Goal: Transaction & Acquisition: Purchase product/service

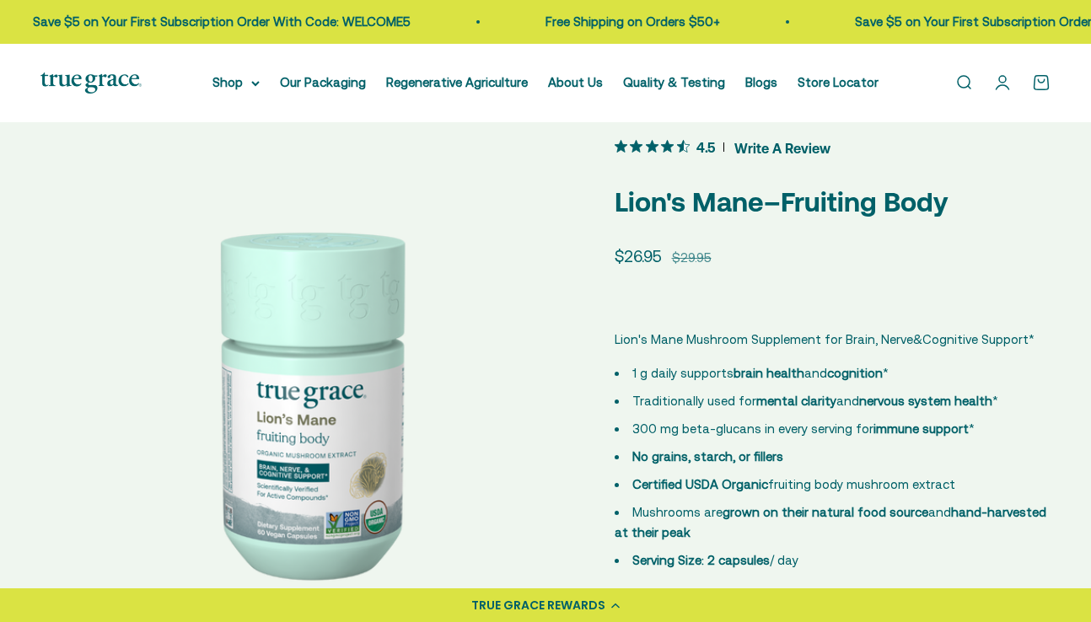
scroll to position [98, 0]
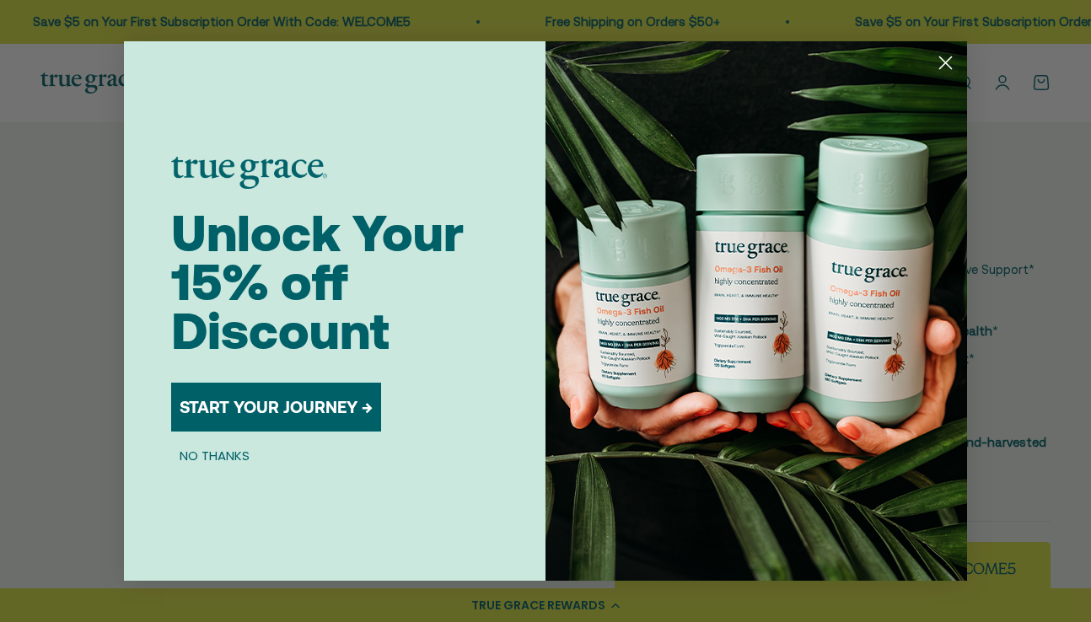
click at [948, 62] on circle "Close dialog" at bounding box center [945, 63] width 28 height 28
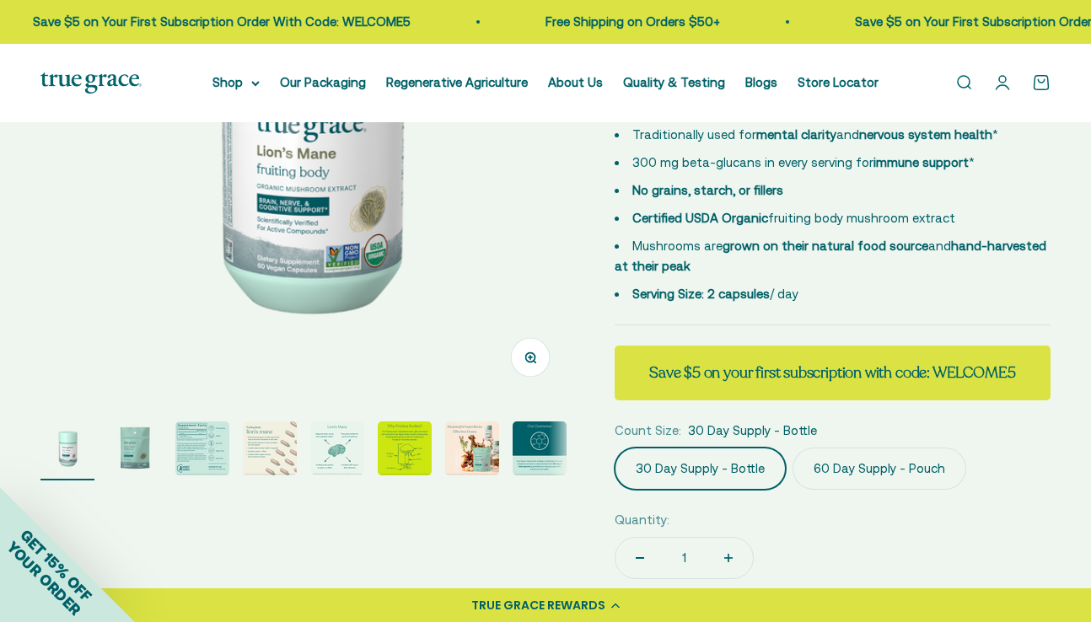
scroll to position [298, 0]
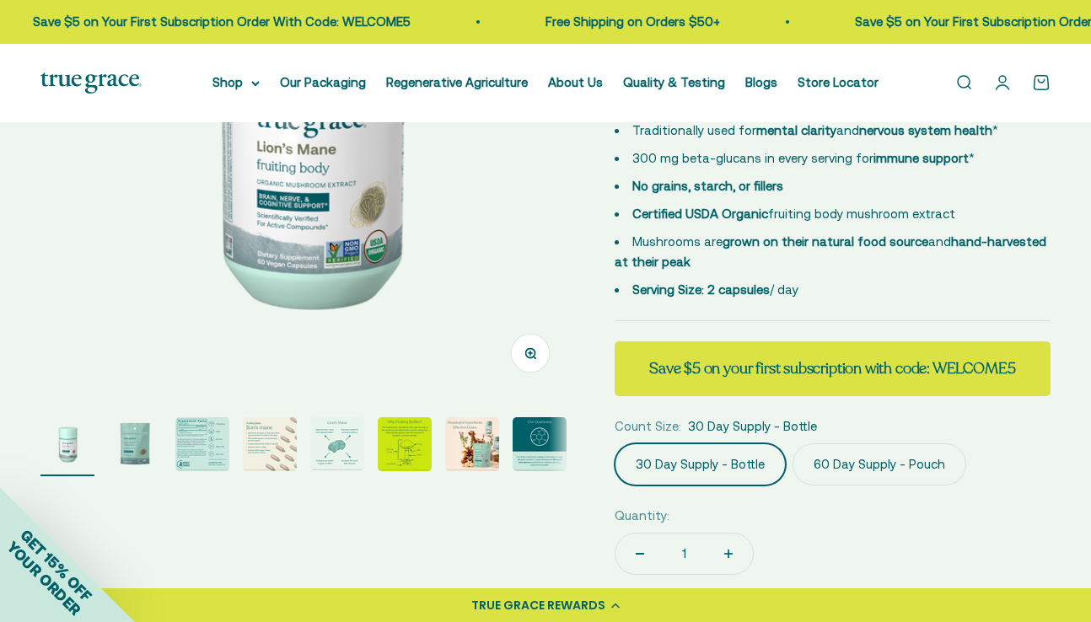
click at [126, 453] on img "Go to item 2" at bounding box center [135, 444] width 54 height 54
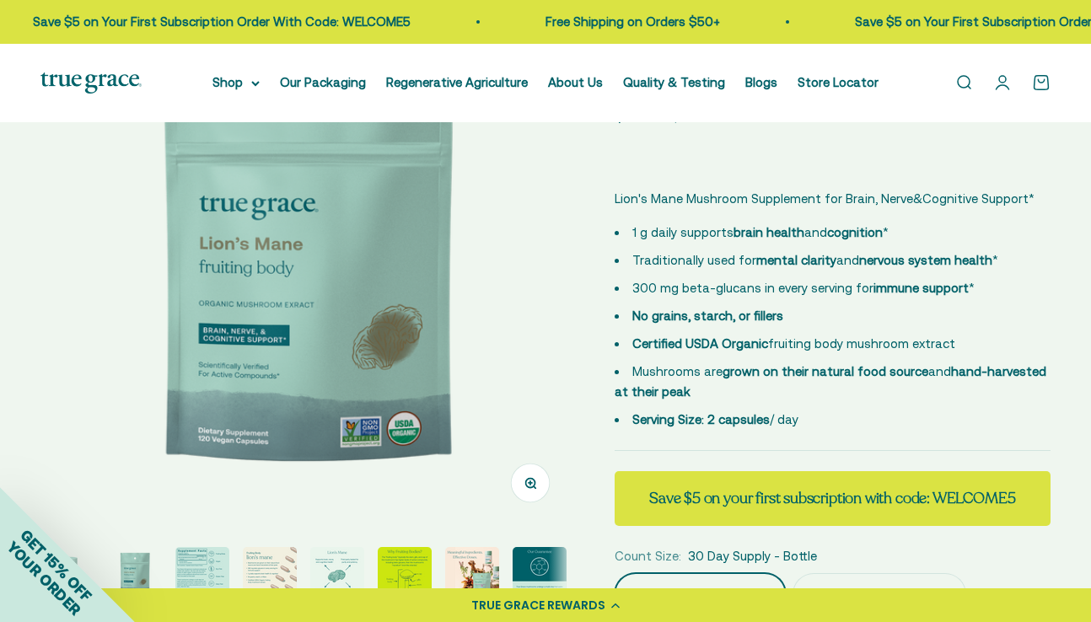
scroll to position [163, 0]
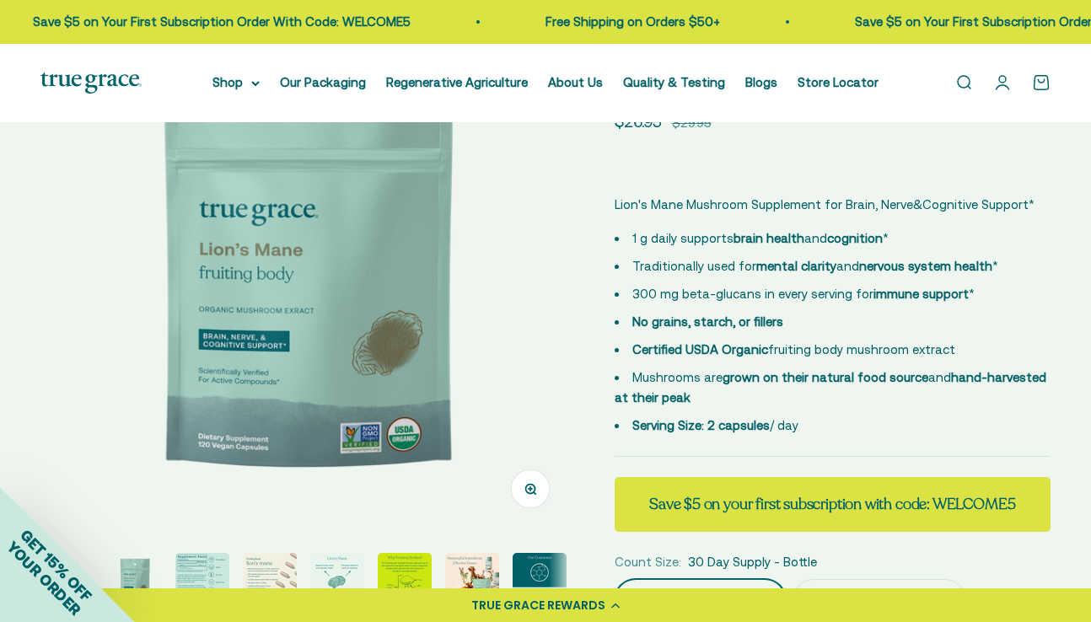
click at [207, 576] on img "Go to item 3" at bounding box center [202, 580] width 54 height 54
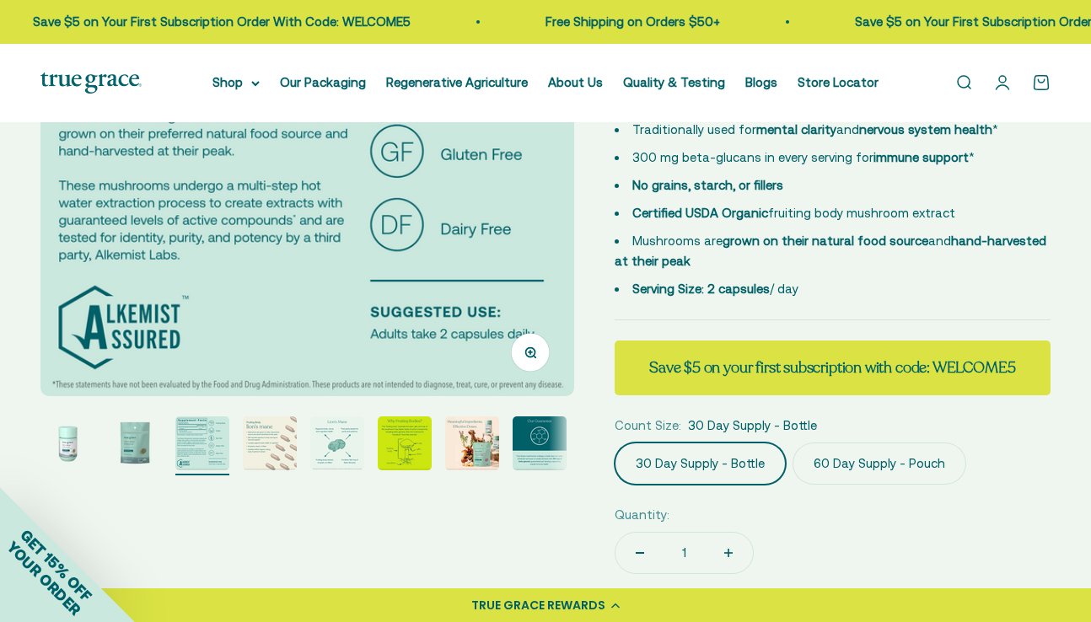
scroll to position [302, 0]
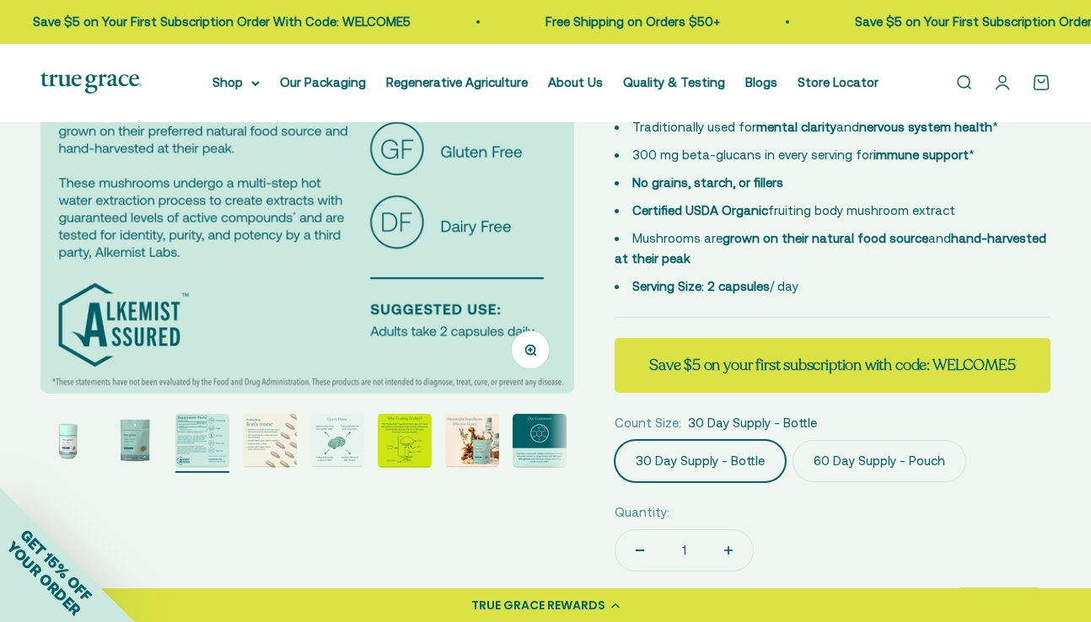
click at [271, 439] on img "Go to item 4" at bounding box center [270, 441] width 54 height 54
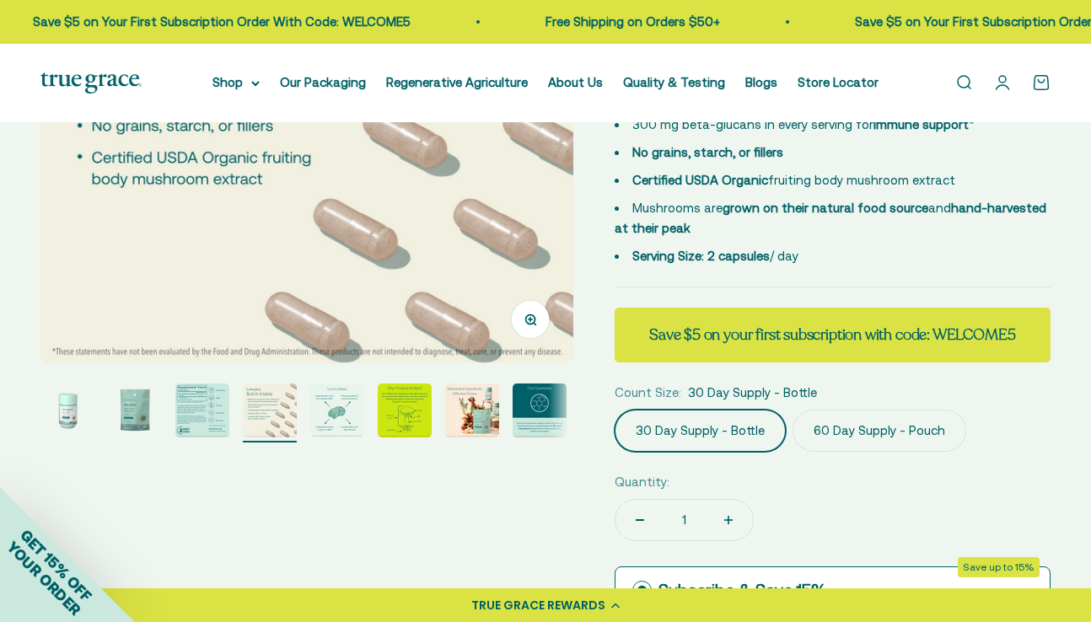
scroll to position [335, 0]
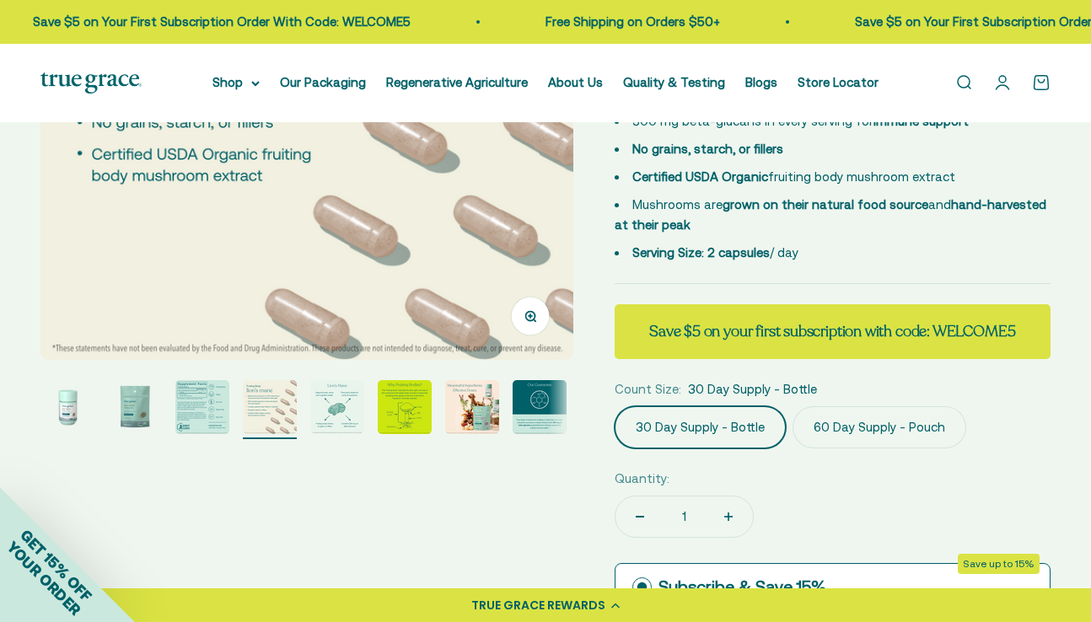
click at [343, 412] on img "Go to item 5" at bounding box center [337, 407] width 54 height 54
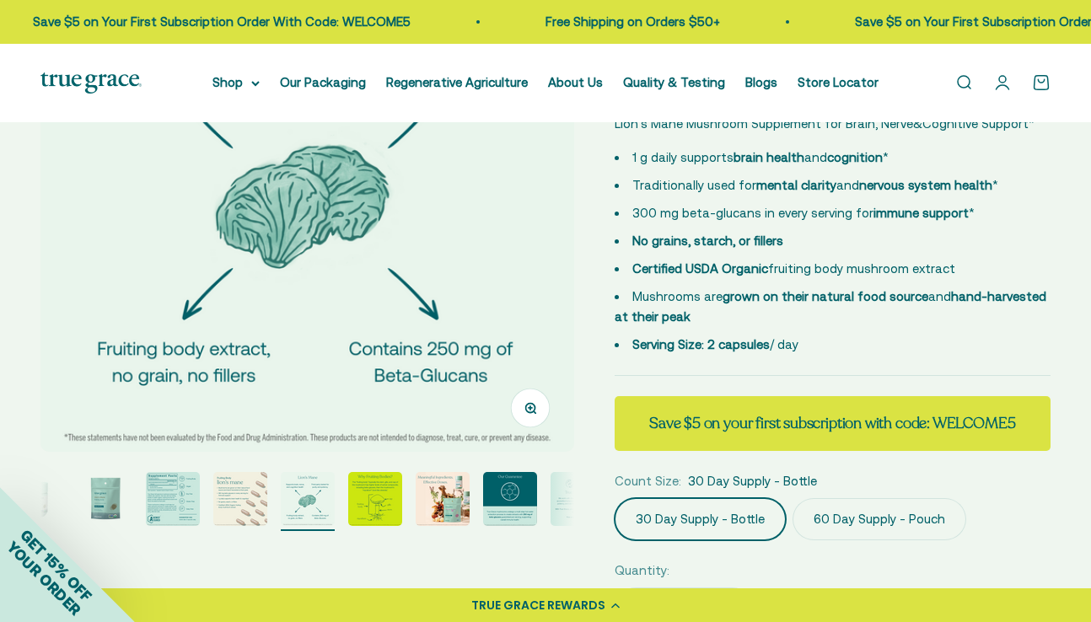
scroll to position [282, 0]
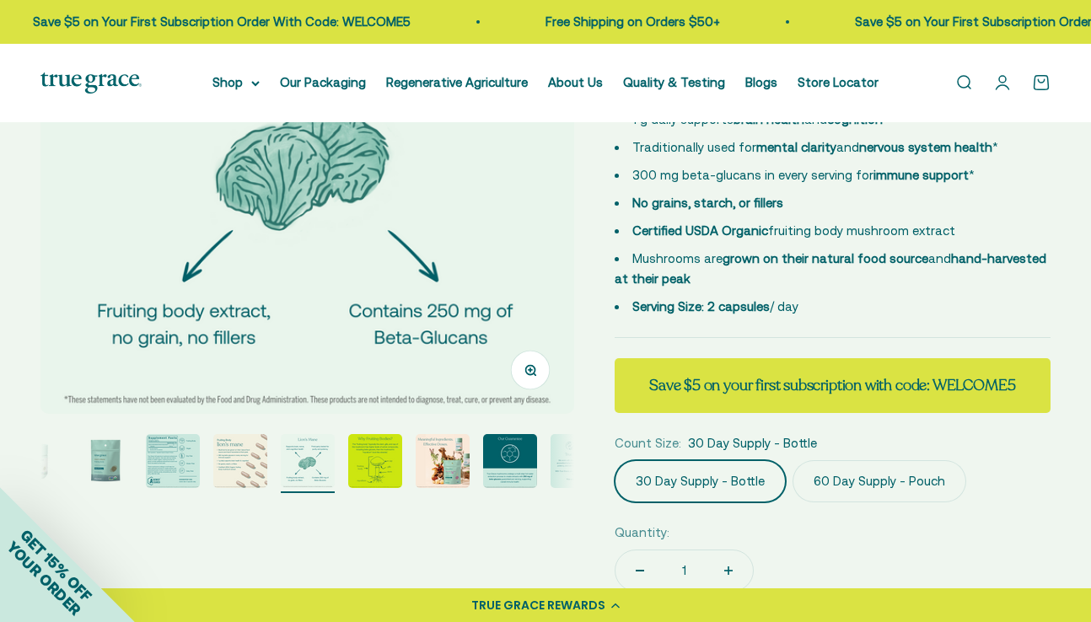
click at [378, 471] on img "Go to item 6" at bounding box center [375, 461] width 54 height 54
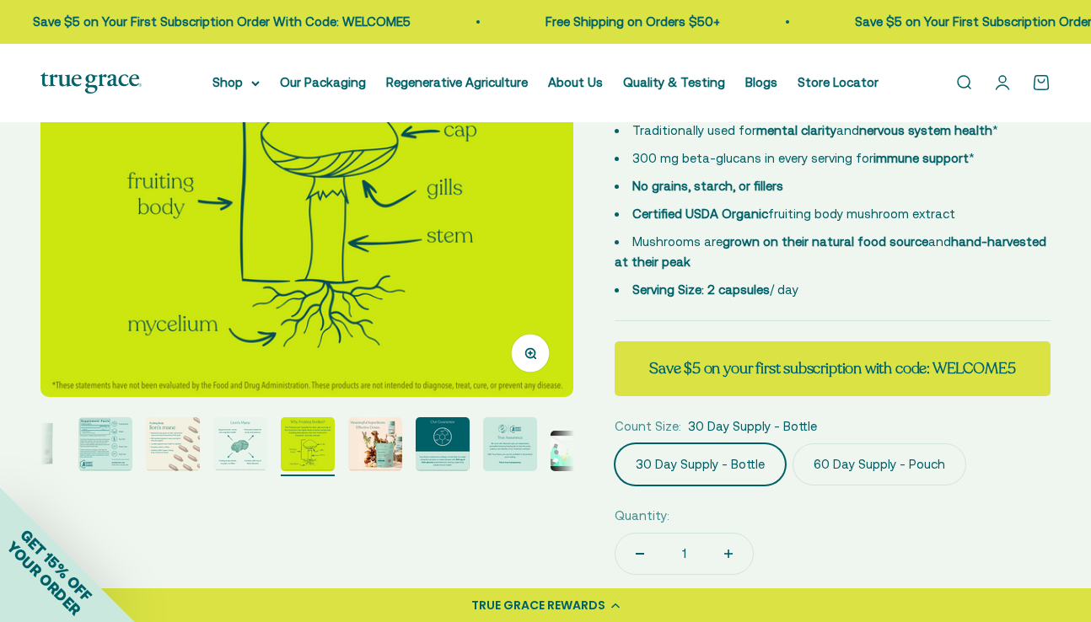
scroll to position [314, 0]
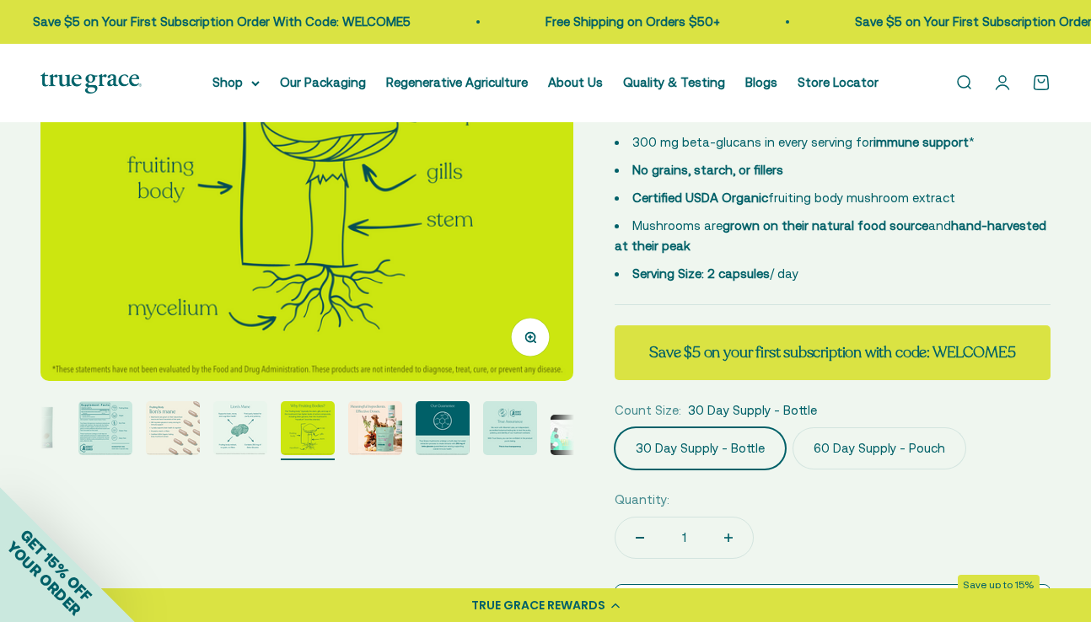
click at [390, 429] on img "Go to item 7" at bounding box center [375, 428] width 54 height 54
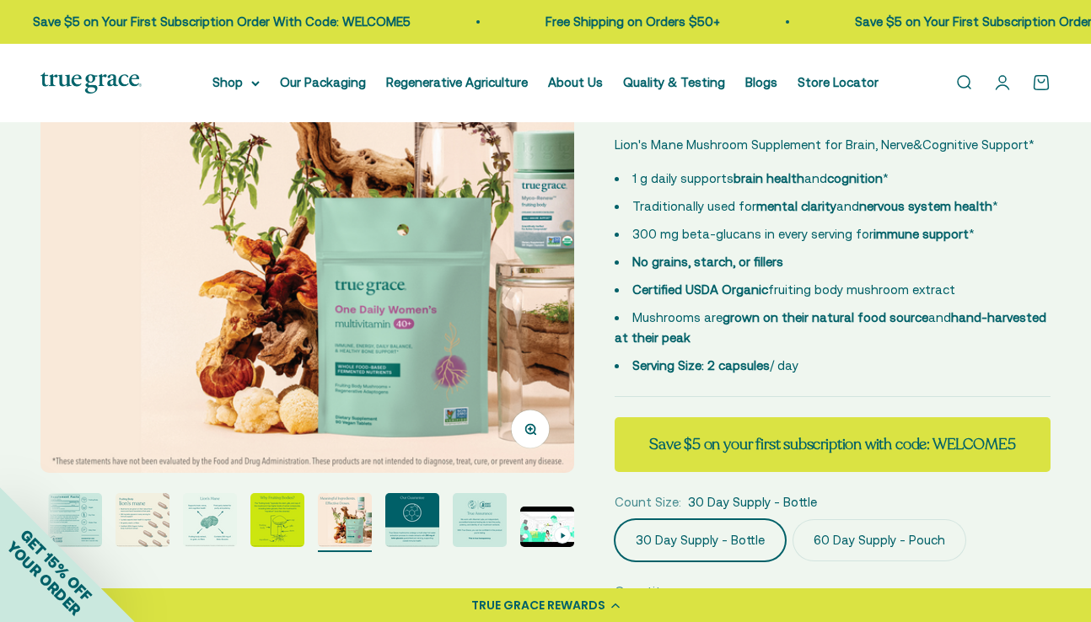
scroll to position [276, 0]
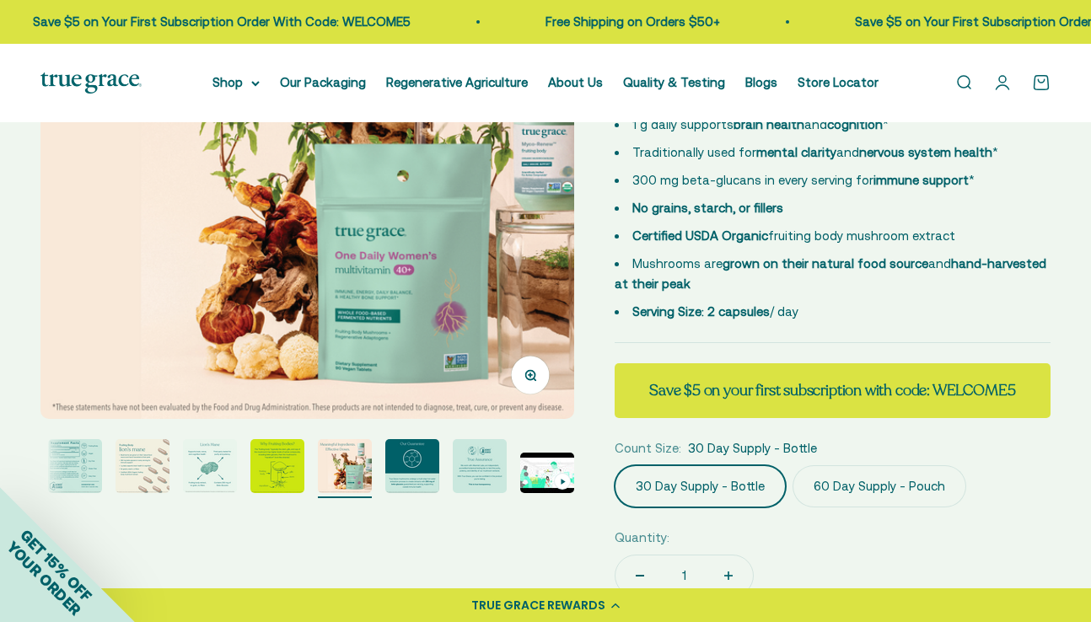
click at [483, 472] on img "Go to item 9" at bounding box center [480, 466] width 54 height 54
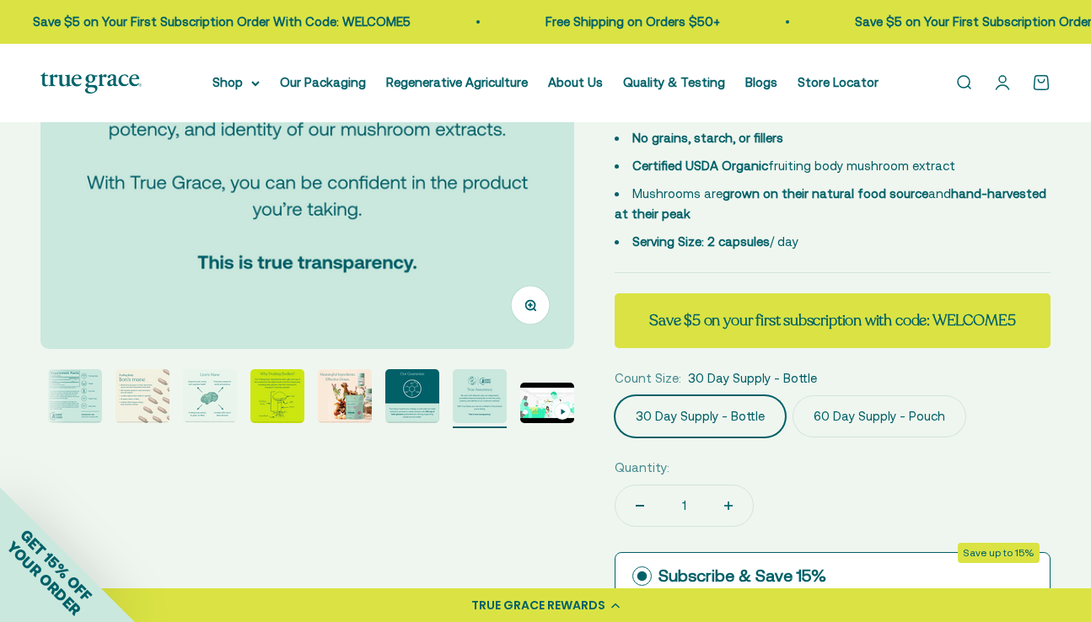
scroll to position [347, 0]
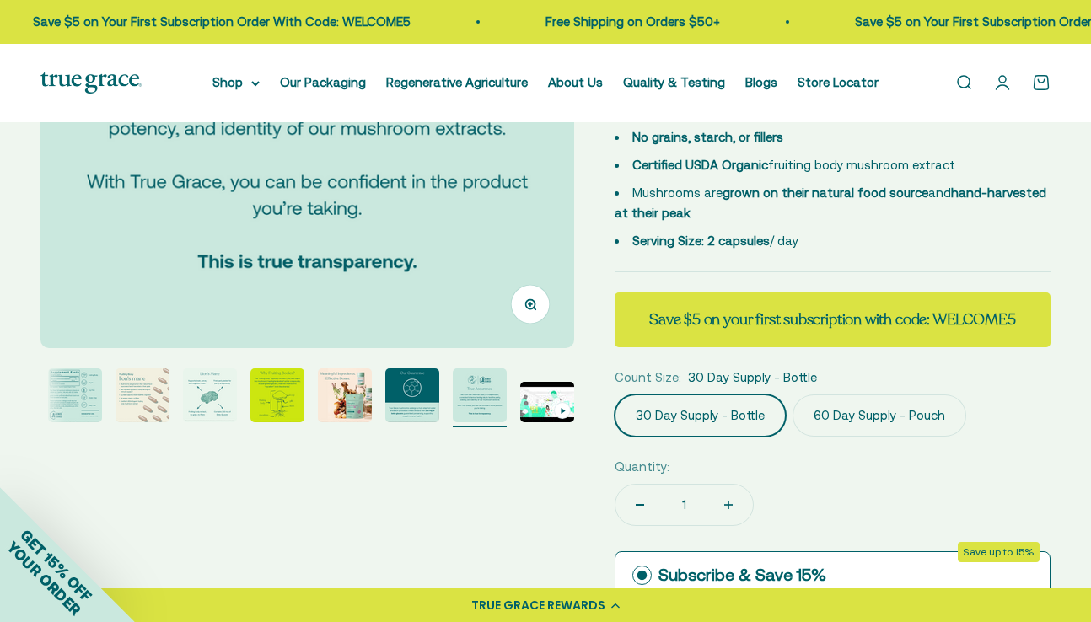
click at [541, 420] on img "Go to item 10" at bounding box center [547, 402] width 54 height 40
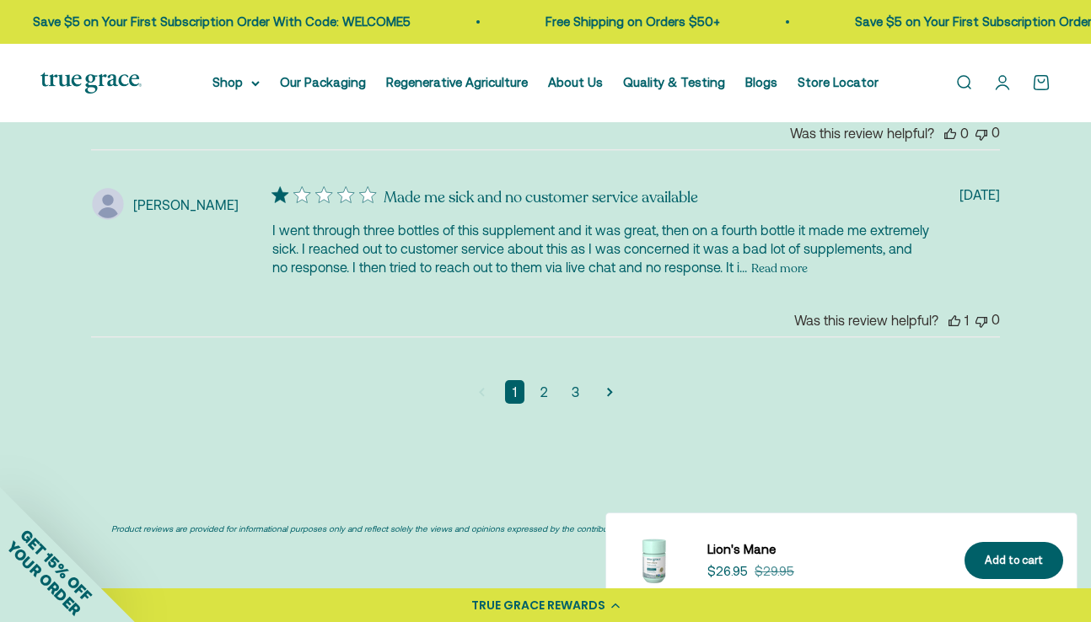
scroll to position [4248, 0]
click at [548, 380] on link "2" at bounding box center [544, 392] width 23 height 24
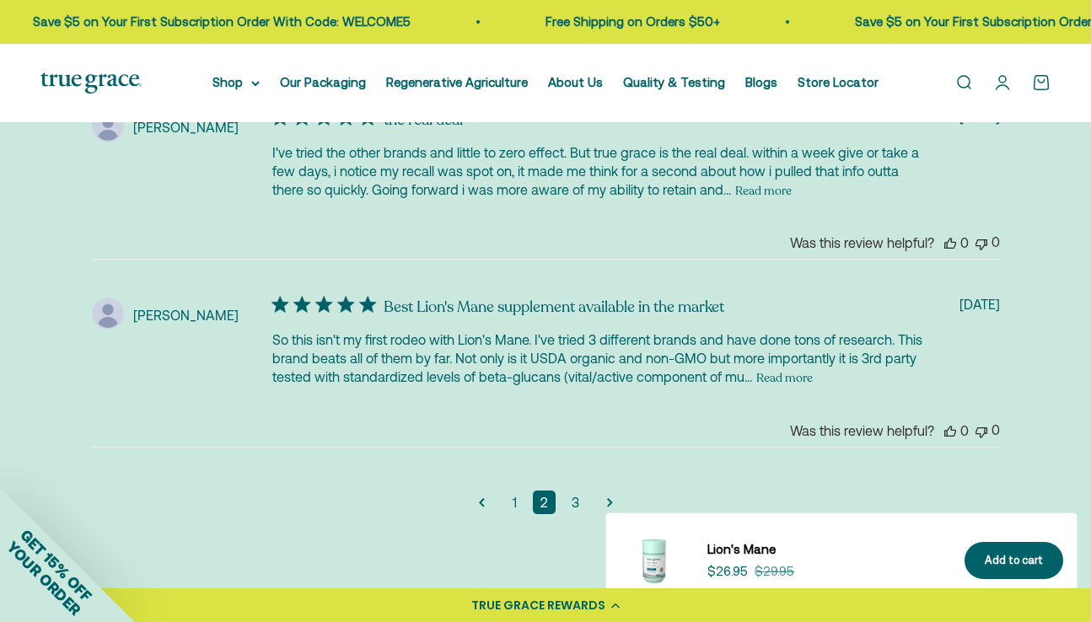
scroll to position [4195, 0]
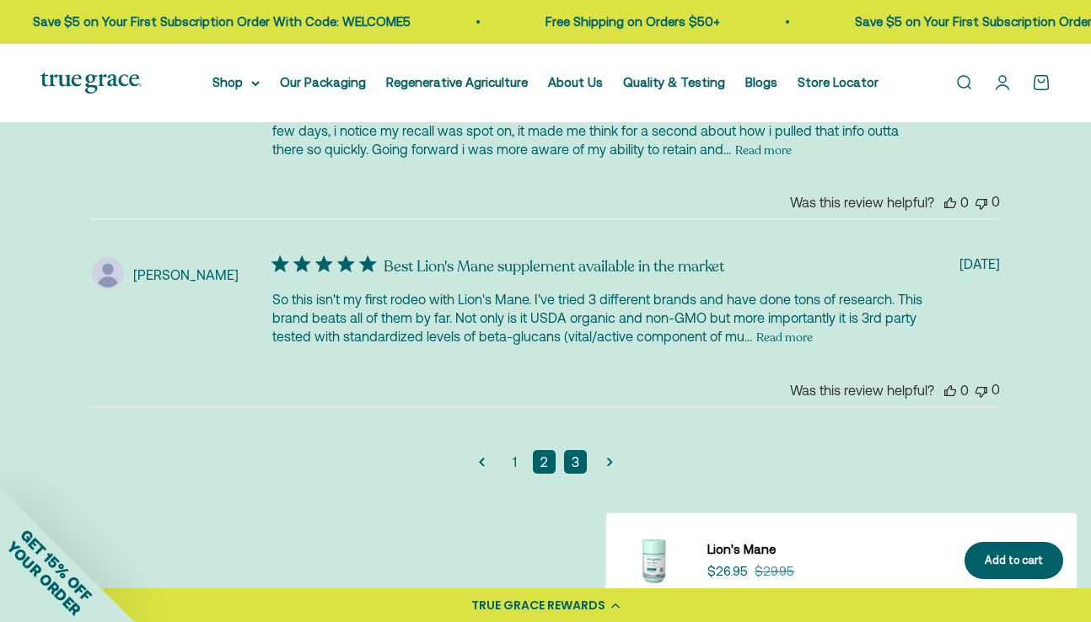
click at [577, 450] on link "3" at bounding box center [575, 462] width 23 height 24
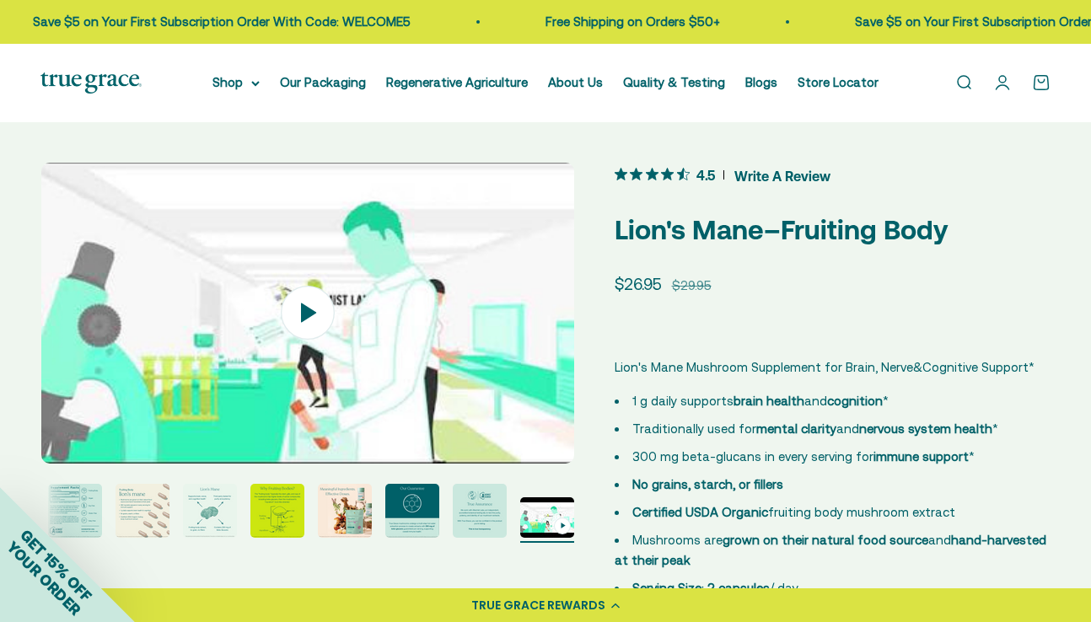
scroll to position [0, 0]
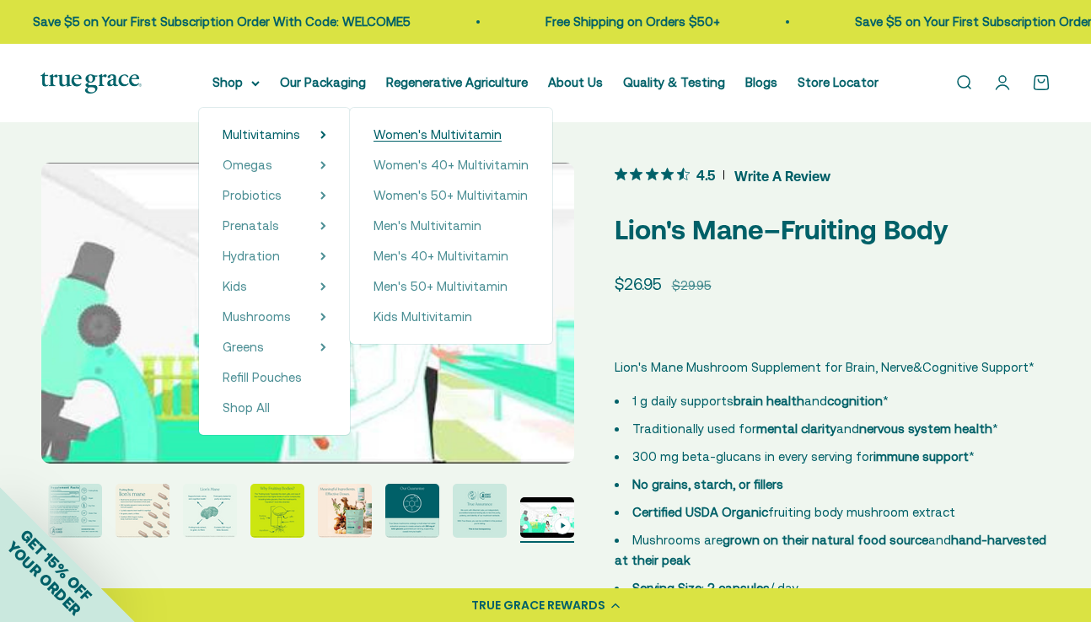
click at [396, 137] on span "Women's Multivitamin" at bounding box center [437, 134] width 128 height 14
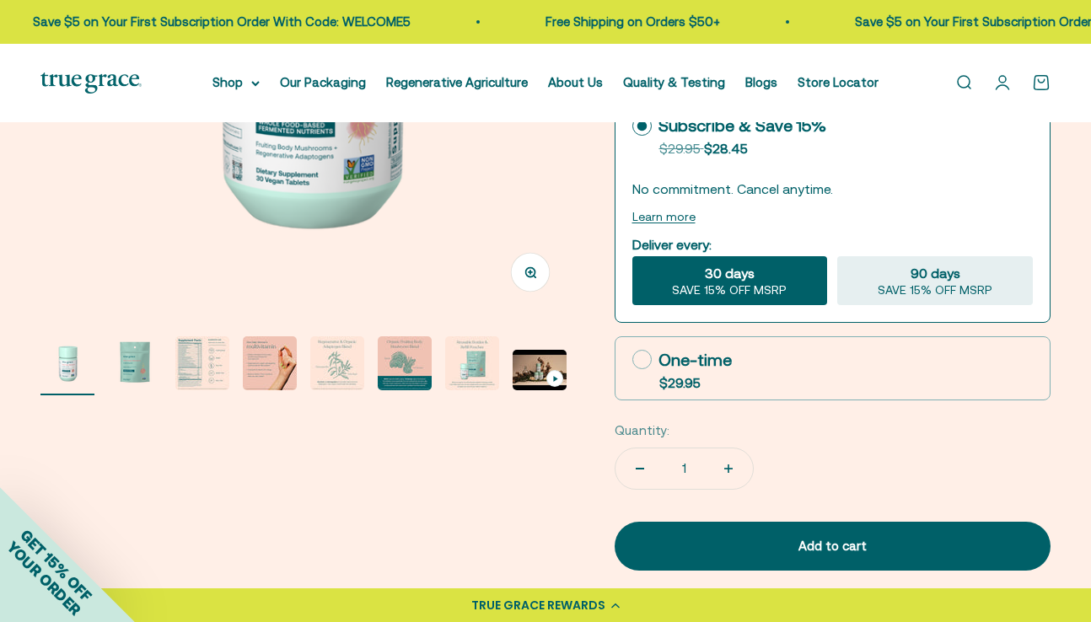
scroll to position [381, 0]
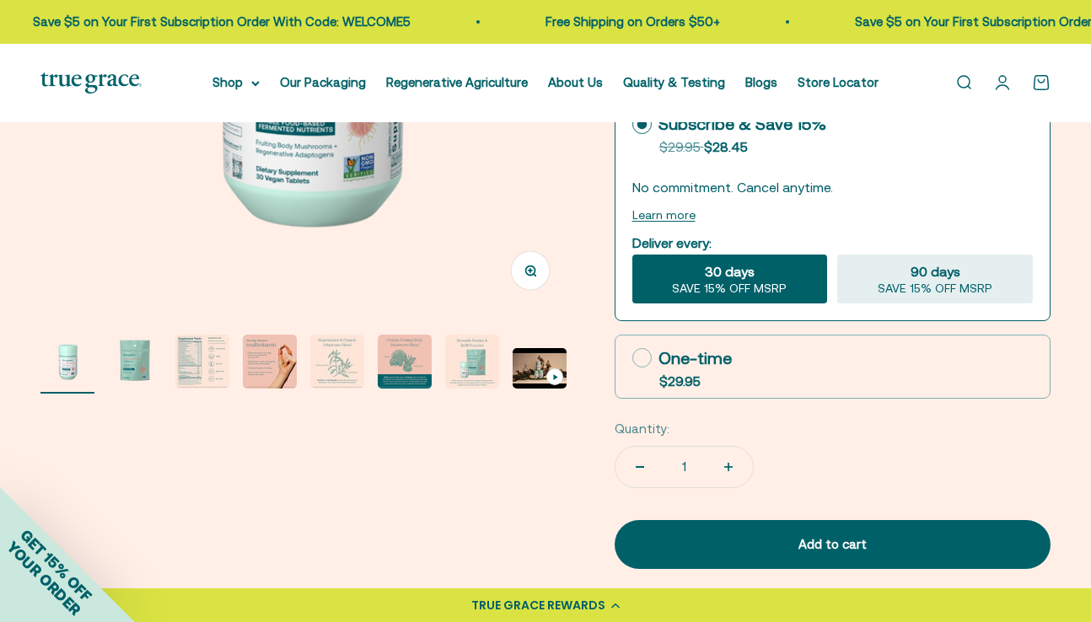
click at [273, 367] on img "Go to item 4" at bounding box center [270, 362] width 54 height 54
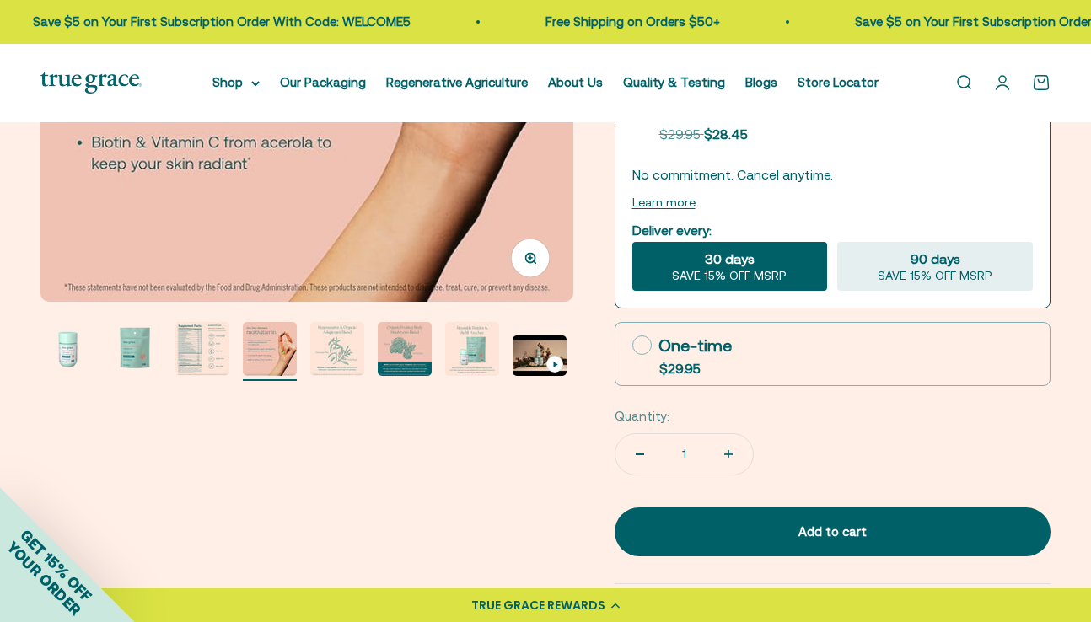
scroll to position [428, 0]
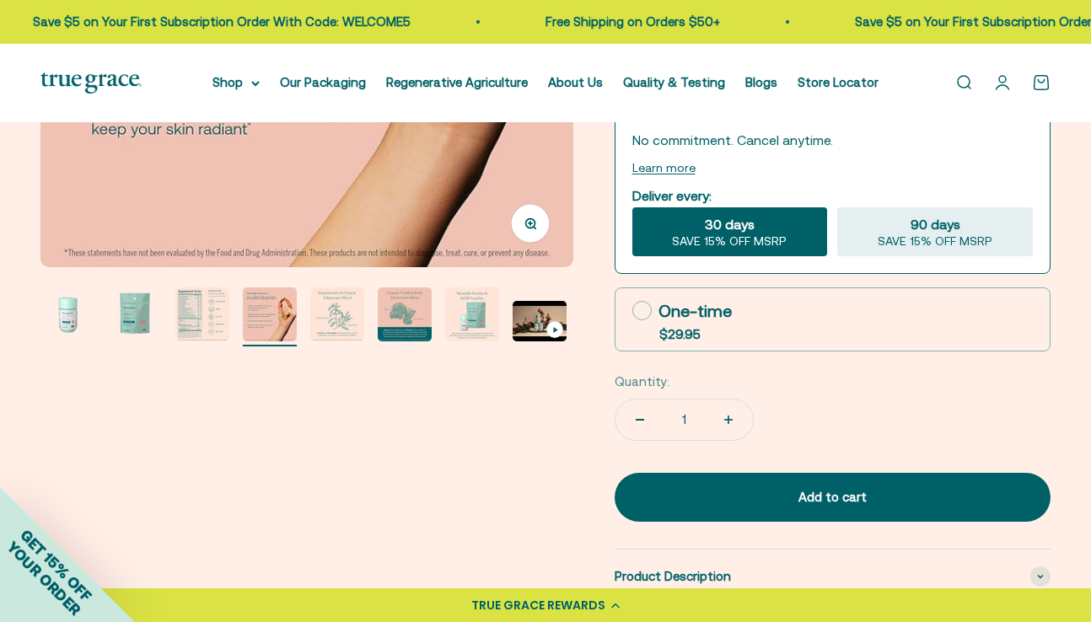
click at [122, 316] on img "Go to item 2" at bounding box center [135, 314] width 54 height 54
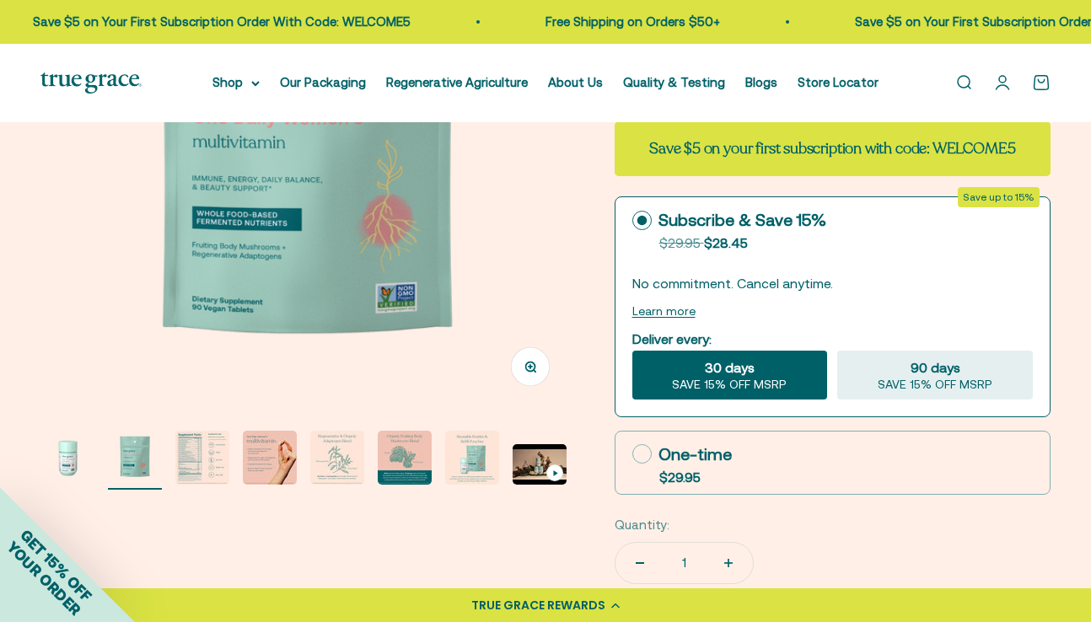
scroll to position [283, 0]
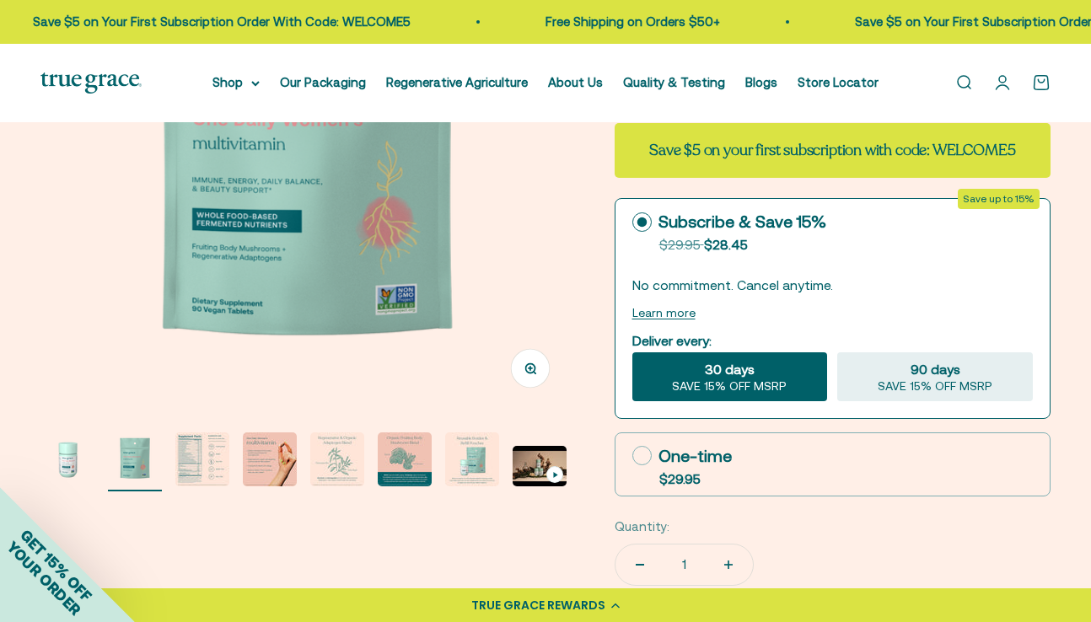
click at [207, 449] on img "Go to item 3" at bounding box center [202, 459] width 54 height 54
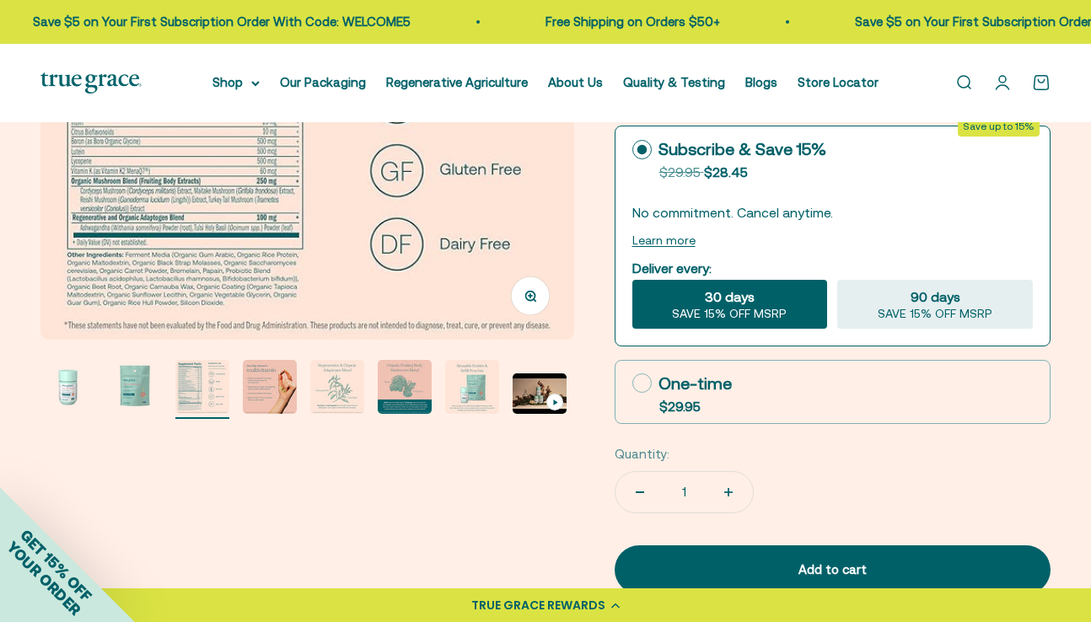
scroll to position [357, 0]
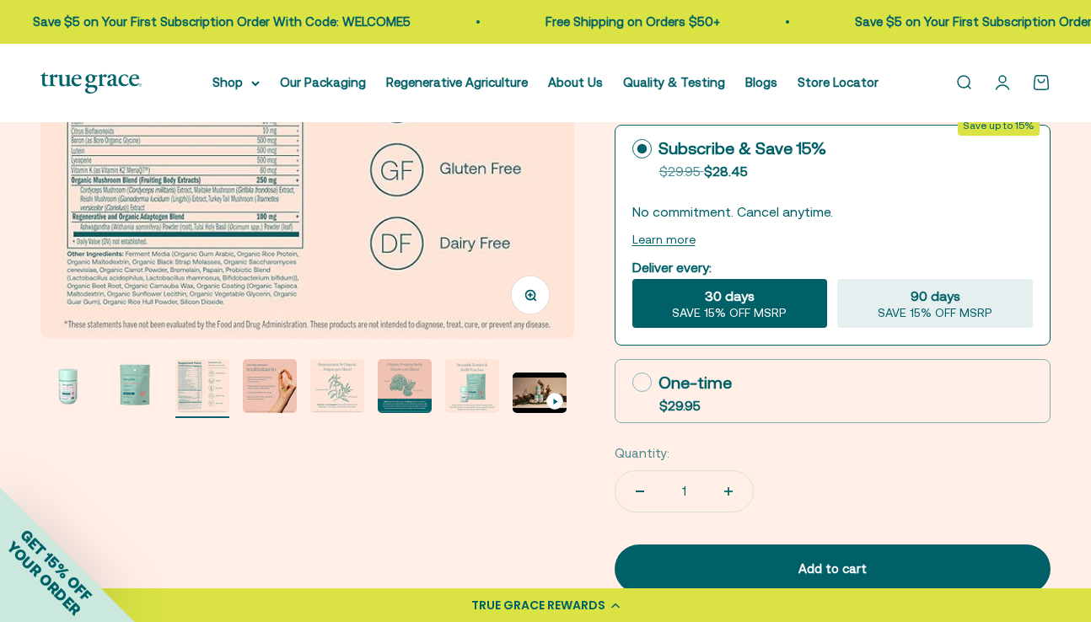
click at [275, 372] on img "Go to item 4" at bounding box center [270, 386] width 54 height 54
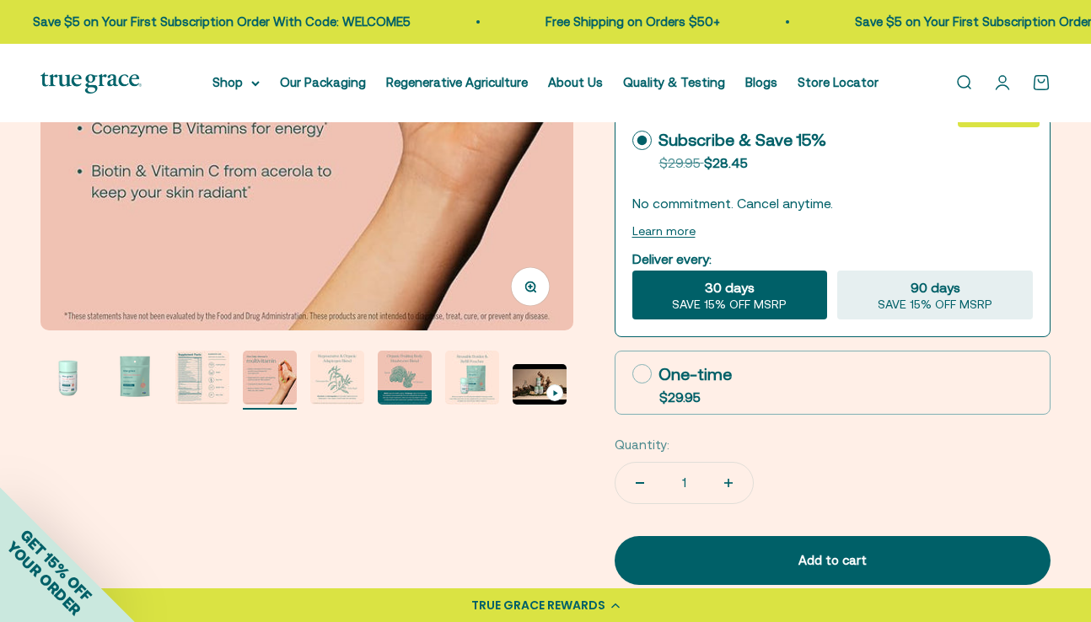
scroll to position [383, 0]
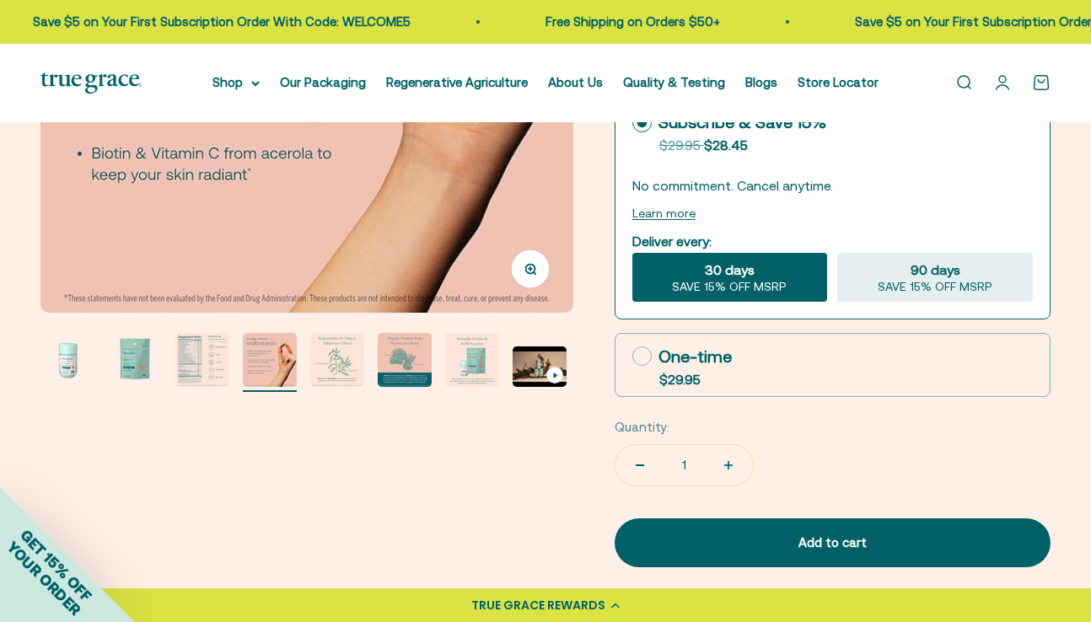
click at [332, 353] on img "Go to item 5" at bounding box center [337, 360] width 54 height 54
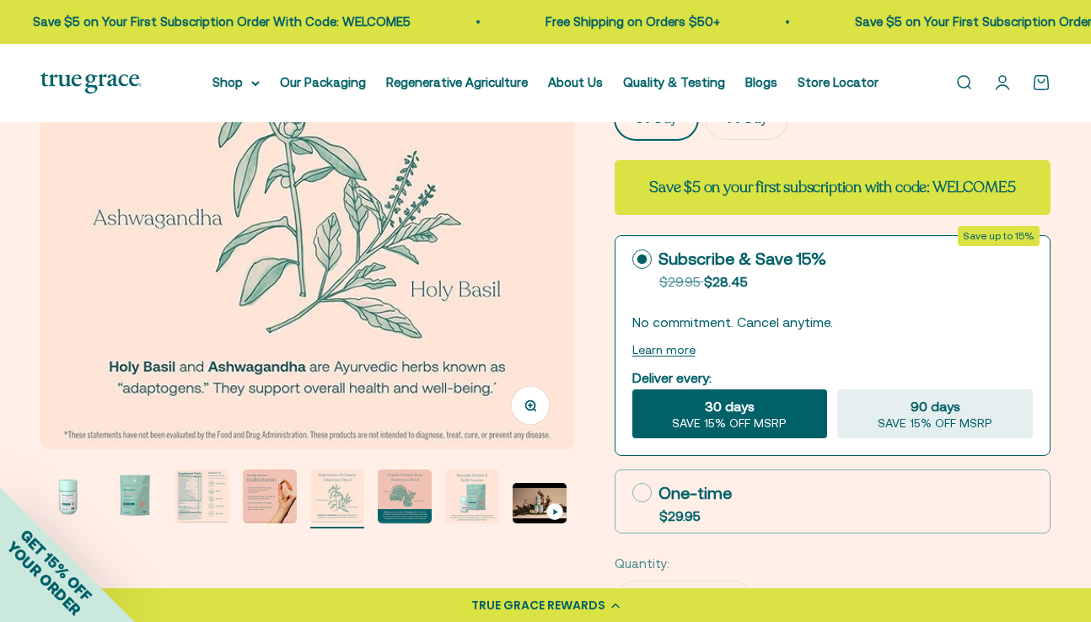
scroll to position [252, 0]
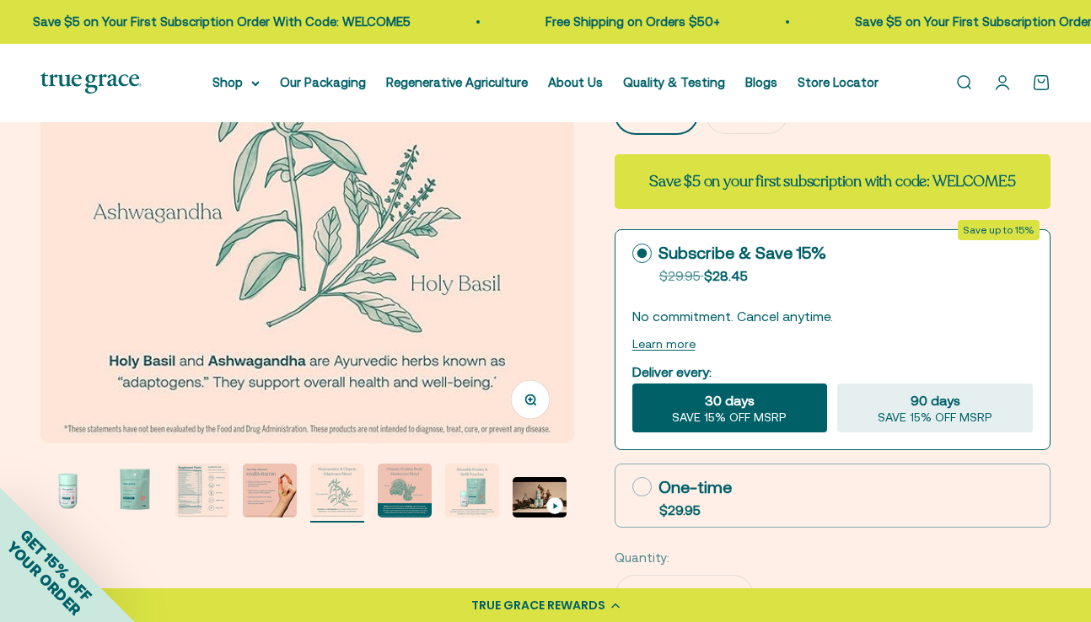
click at [398, 502] on img "Go to item 6" at bounding box center [405, 491] width 54 height 54
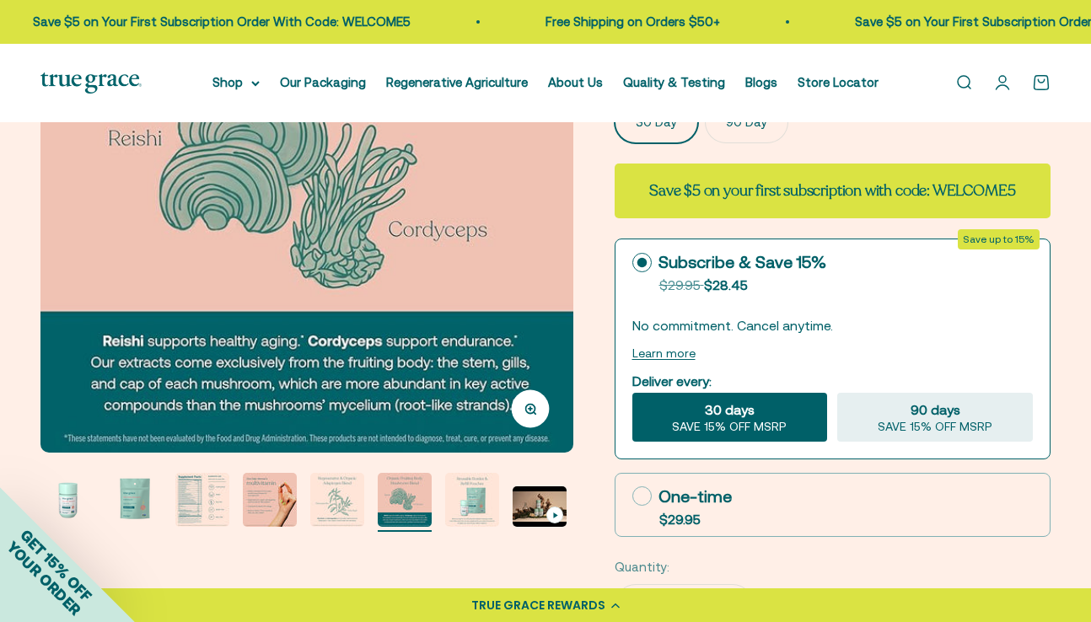
scroll to position [245, 0]
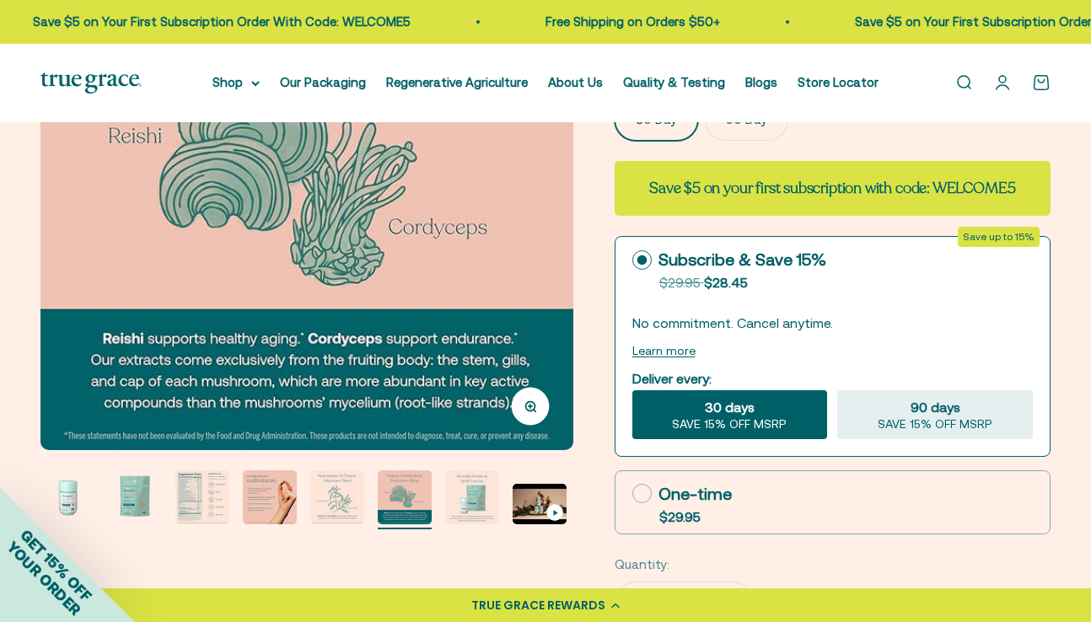
click at [483, 500] on img "Go to item 7" at bounding box center [472, 497] width 54 height 54
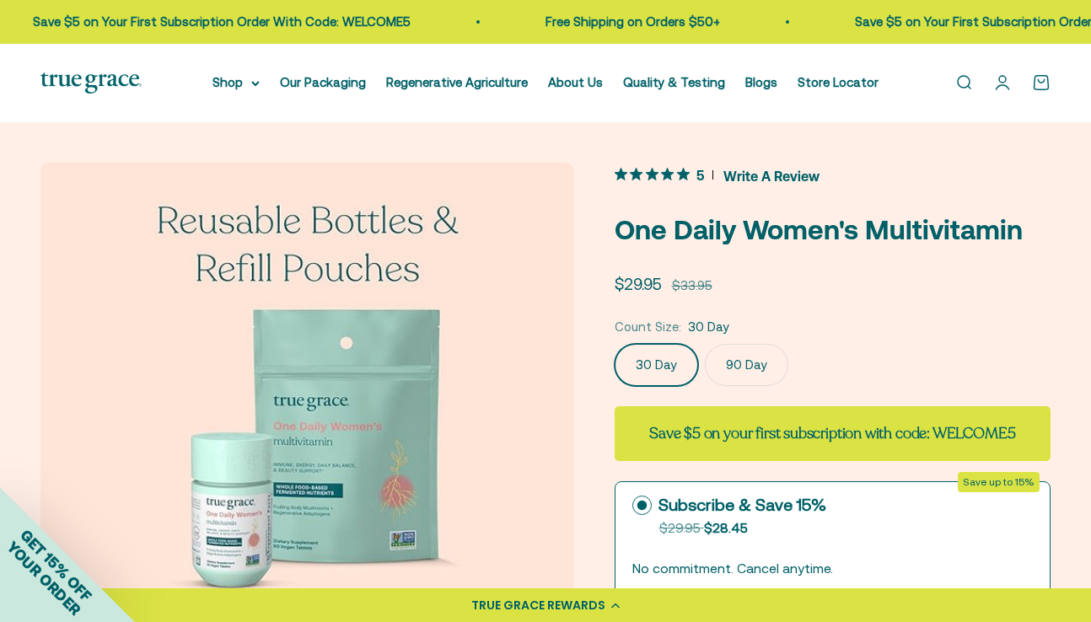
scroll to position [0, 0]
click at [463, 83] on link "Regenerative Agriculture" at bounding box center [457, 82] width 142 height 14
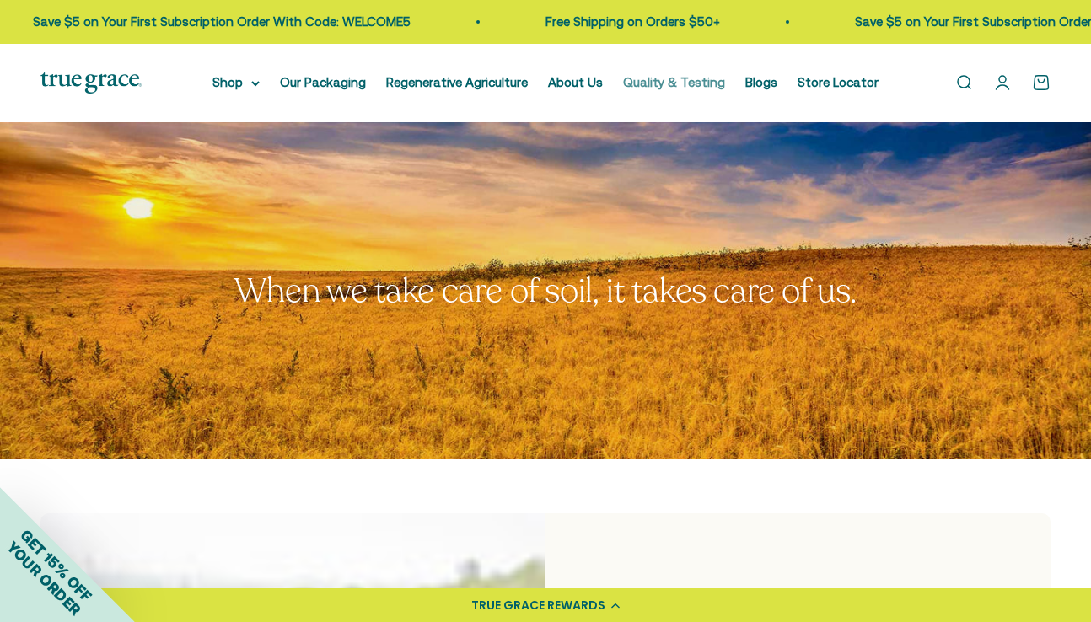
click at [703, 78] on link "Quality & Testing" at bounding box center [674, 82] width 102 height 14
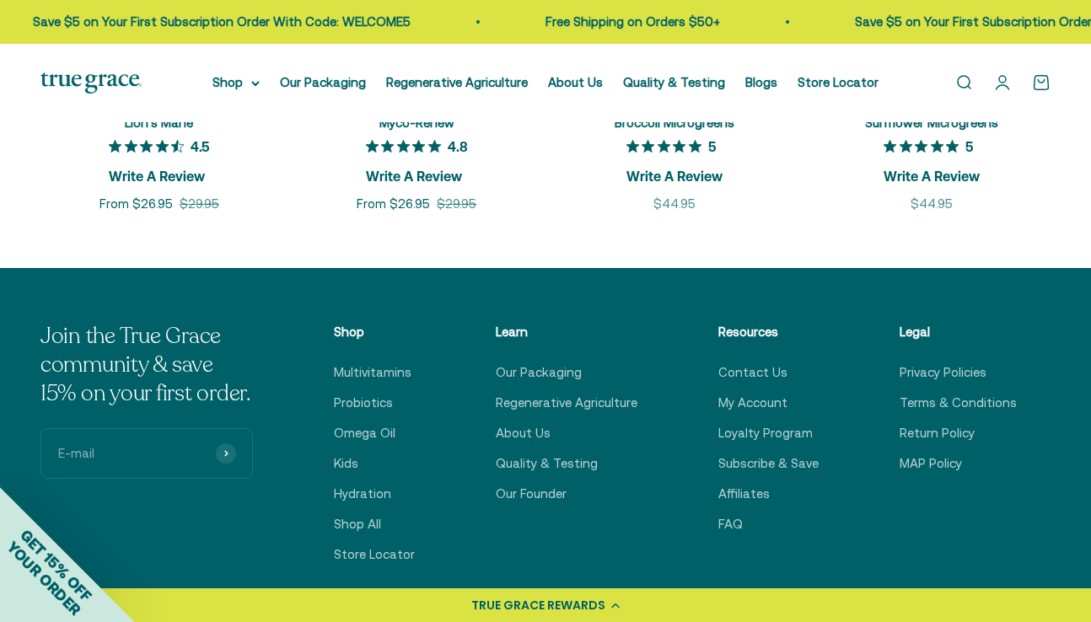
scroll to position [2260, 0]
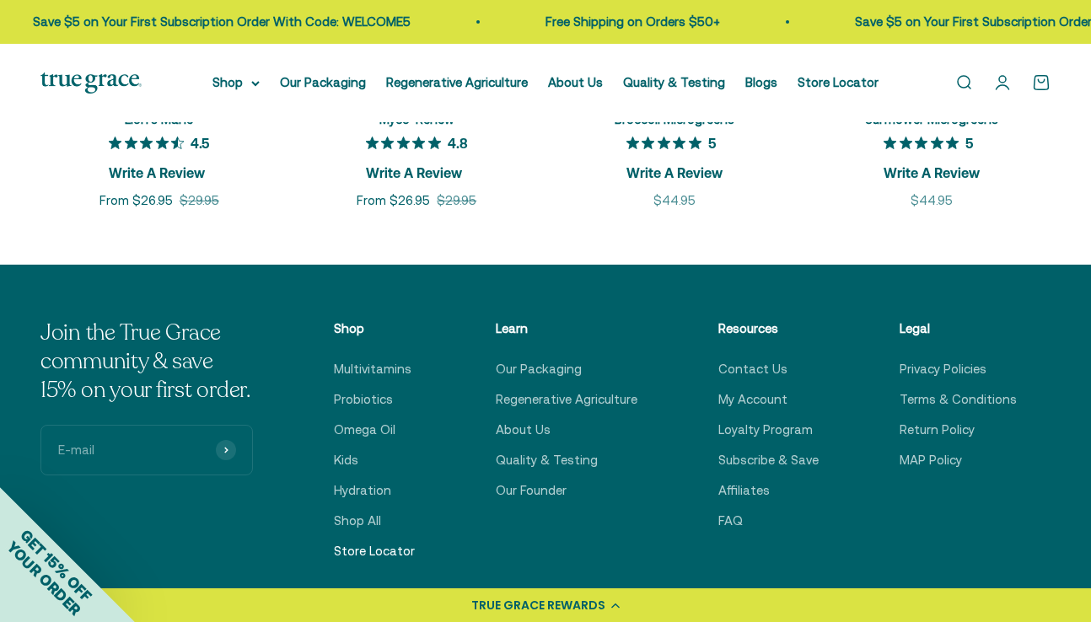
click at [407, 554] on link "Store Locator" at bounding box center [374, 551] width 81 height 20
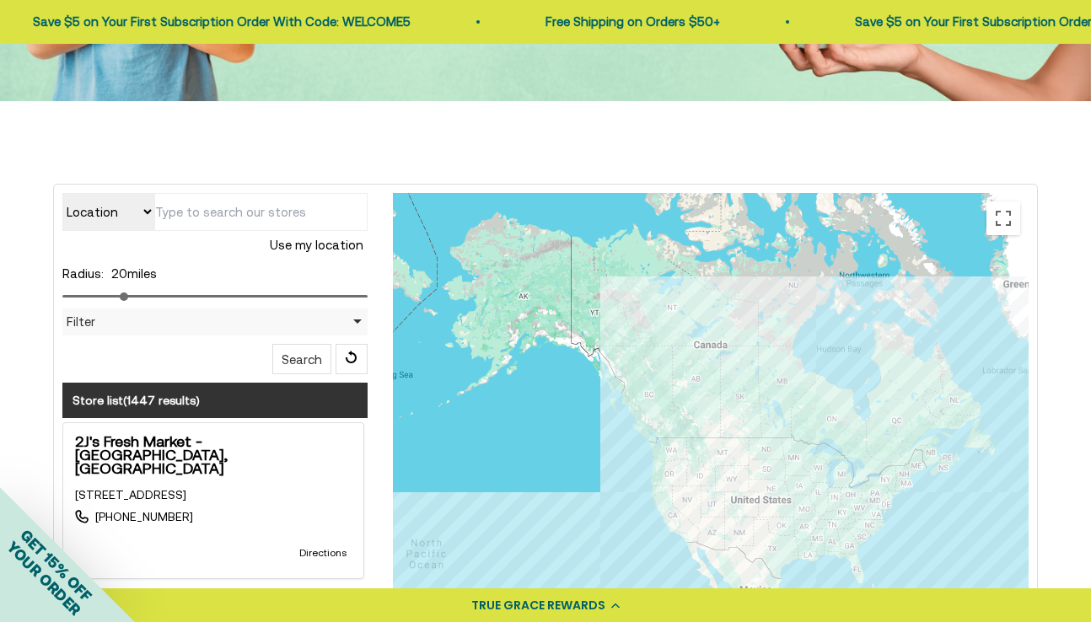
scroll to position [286, 0]
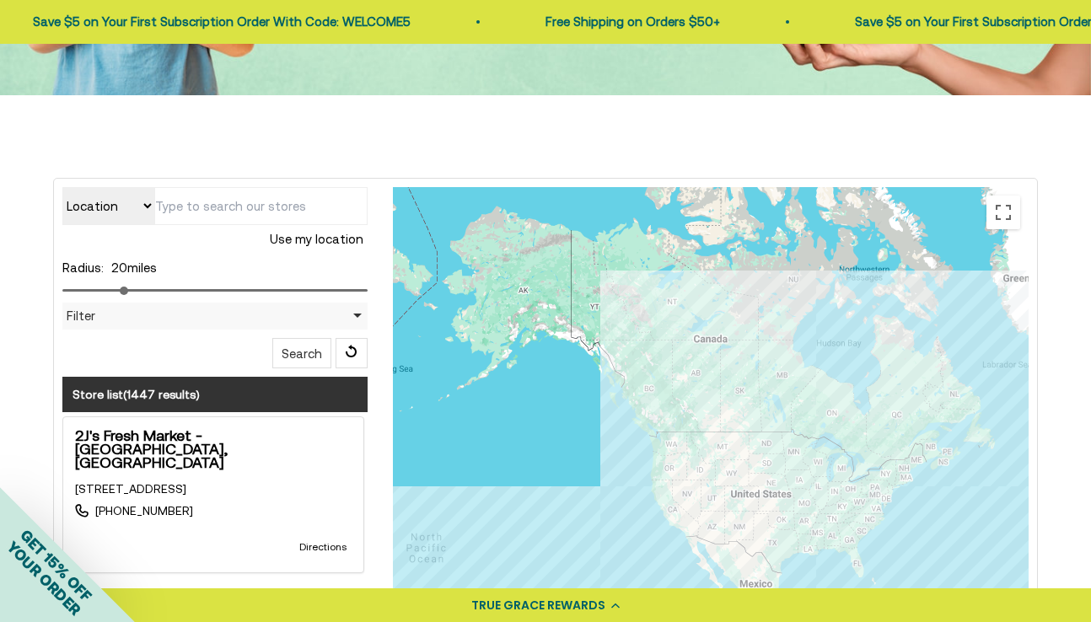
click at [225, 203] on input "text" at bounding box center [260, 206] width 213 height 38
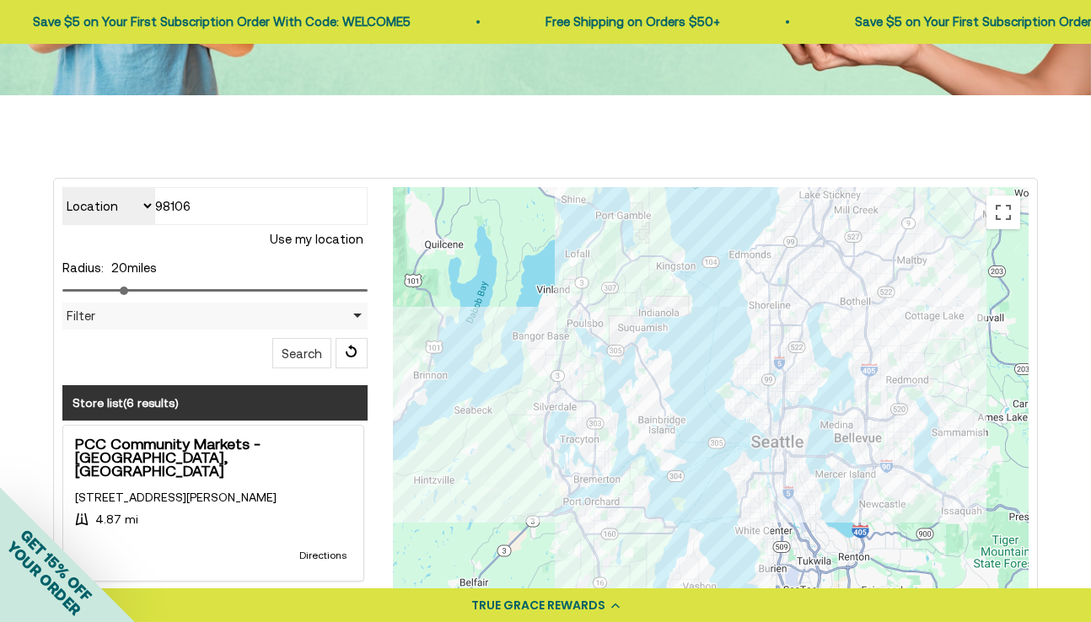
type input "98106"
click at [764, 416] on div at bounding box center [711, 524] width 636 height 674
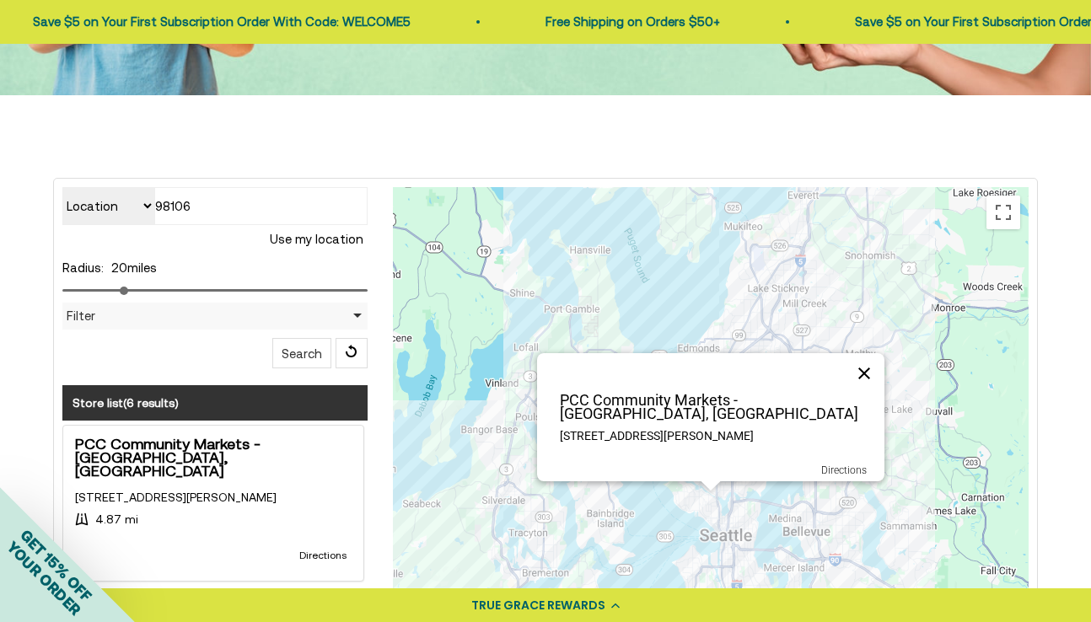
click at [866, 381] on button "Close" at bounding box center [864, 373] width 40 height 40
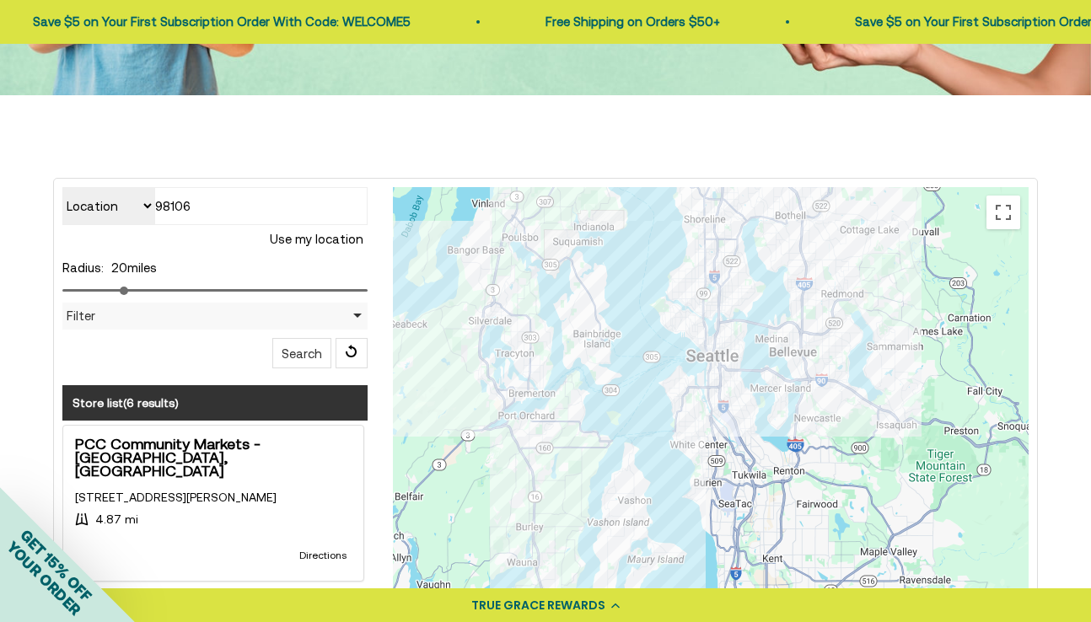
drag, startPoint x: 741, startPoint y: 528, endPoint x: 728, endPoint y: 345, distance: 183.3
click at [728, 345] on div at bounding box center [711, 524] width 636 height 674
click at [704, 400] on div at bounding box center [711, 524] width 636 height 674
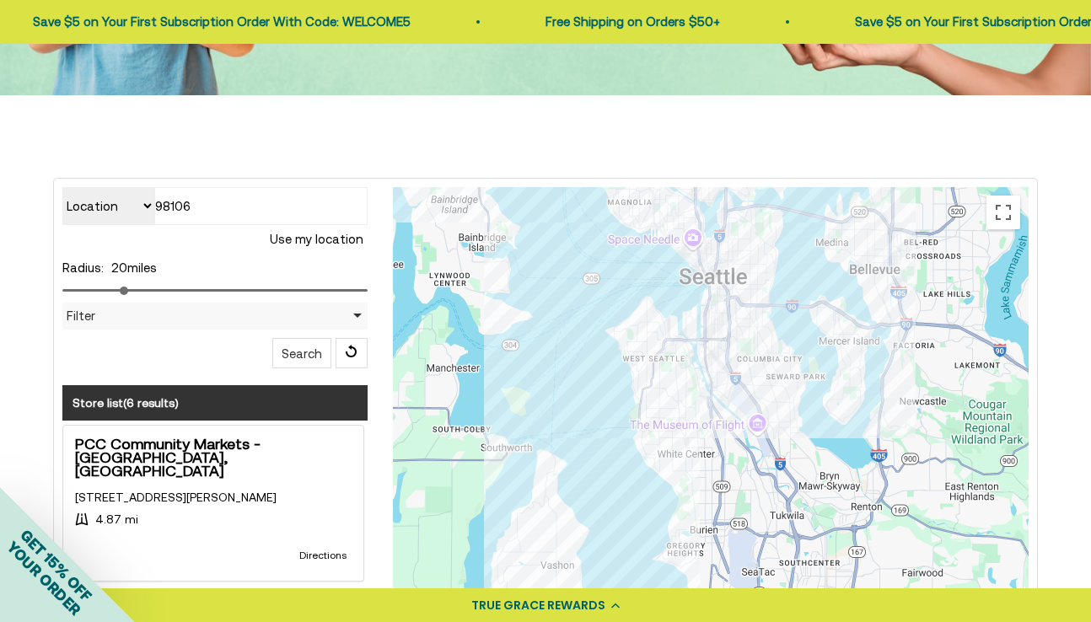
click at [891, 276] on div at bounding box center [711, 524] width 636 height 674
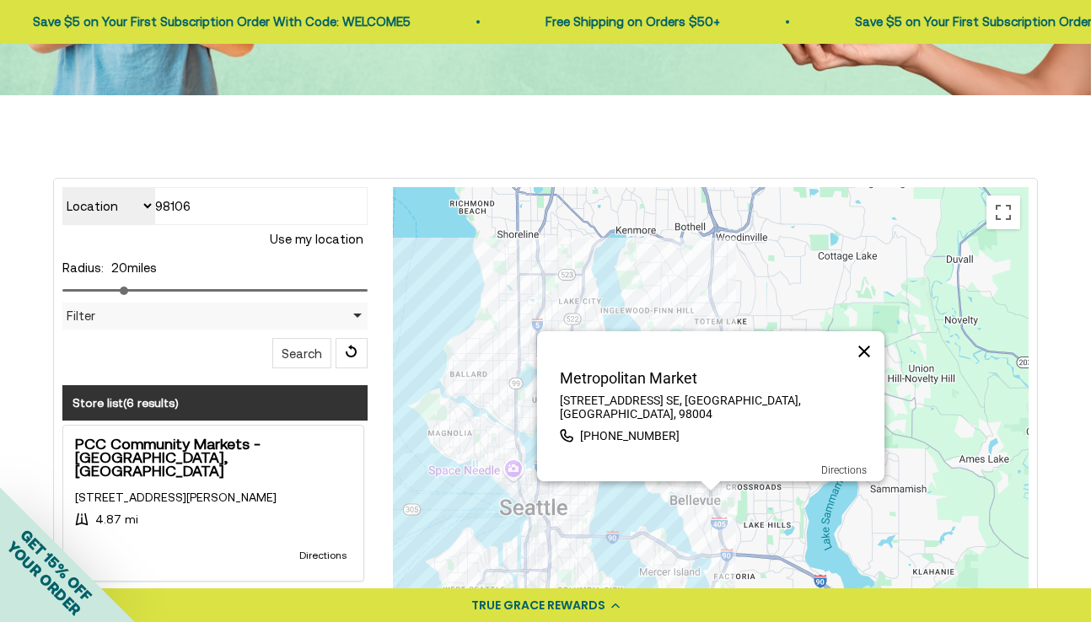
click at [872, 361] on button "Close" at bounding box center [864, 351] width 40 height 40
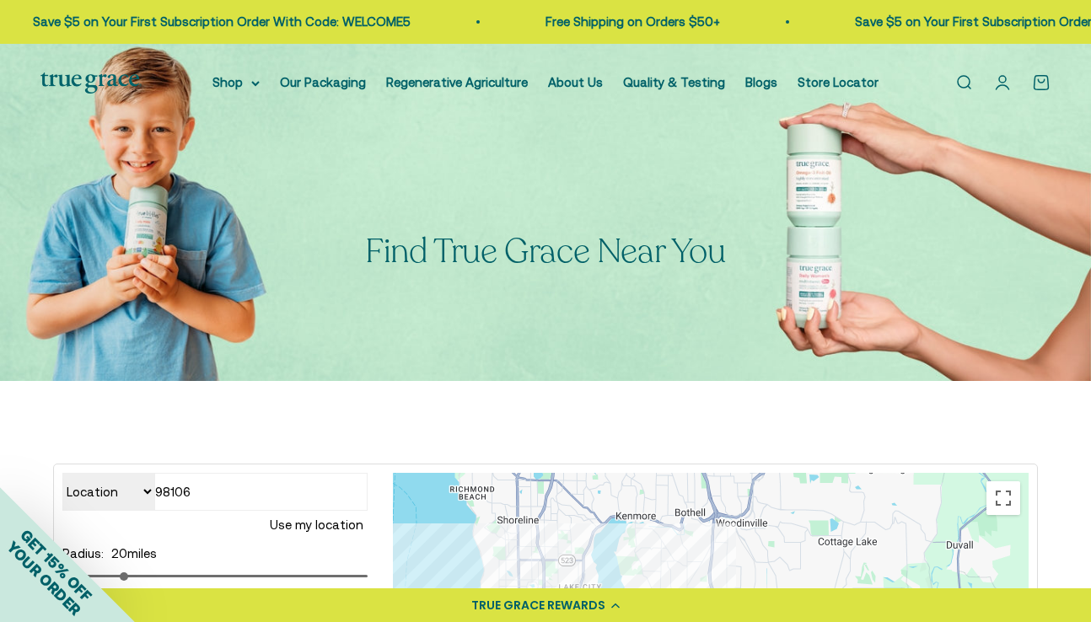
scroll to position [0, 0]
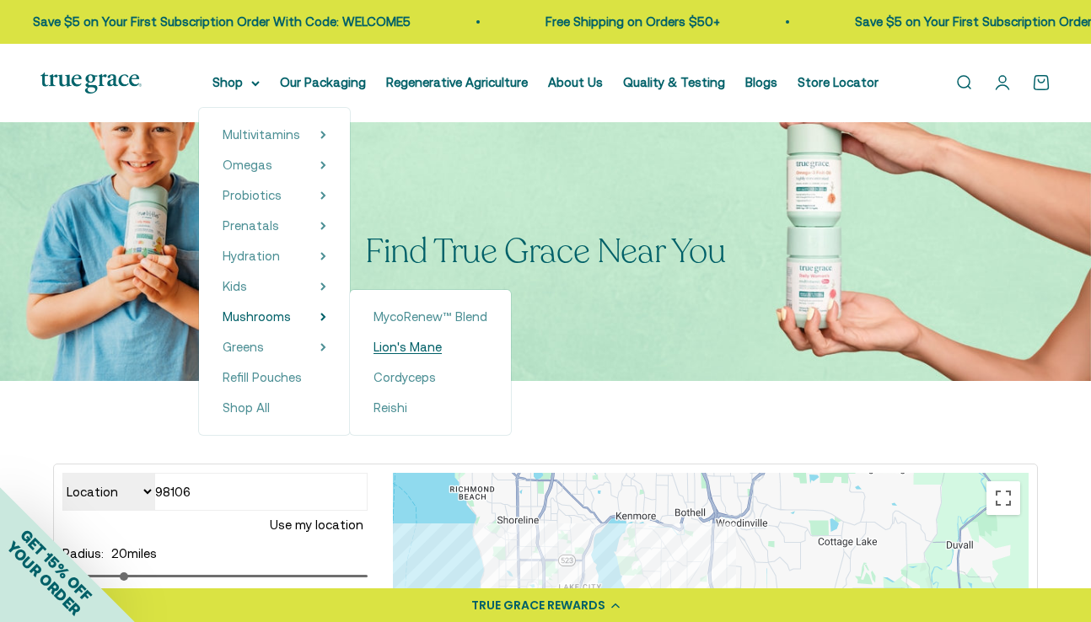
click at [405, 346] on span "Lion's Mane" at bounding box center [407, 347] width 68 height 14
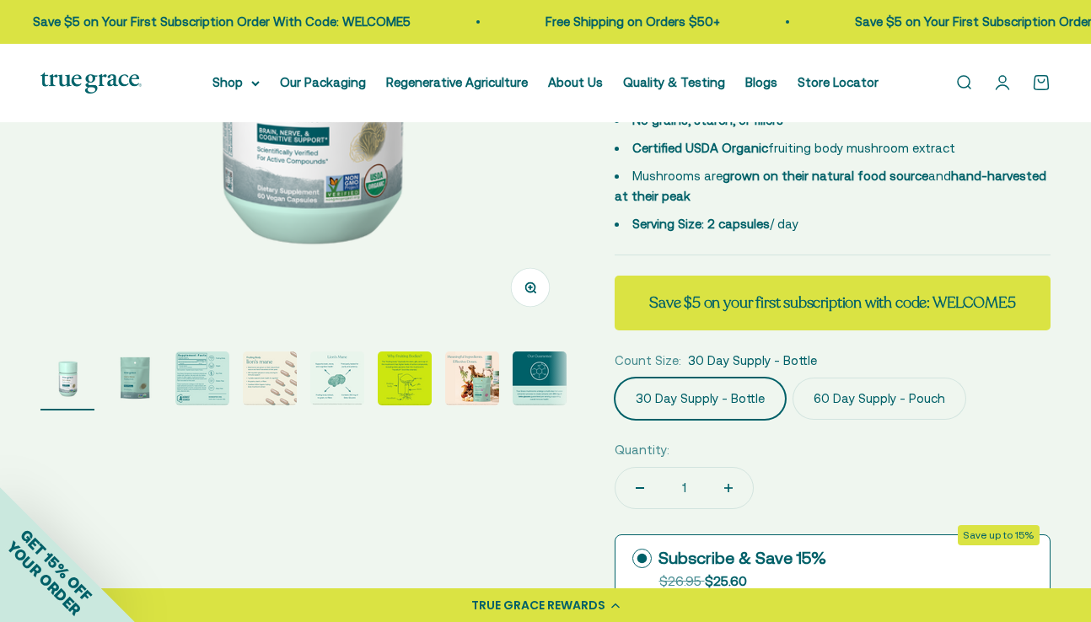
scroll to position [366, 0]
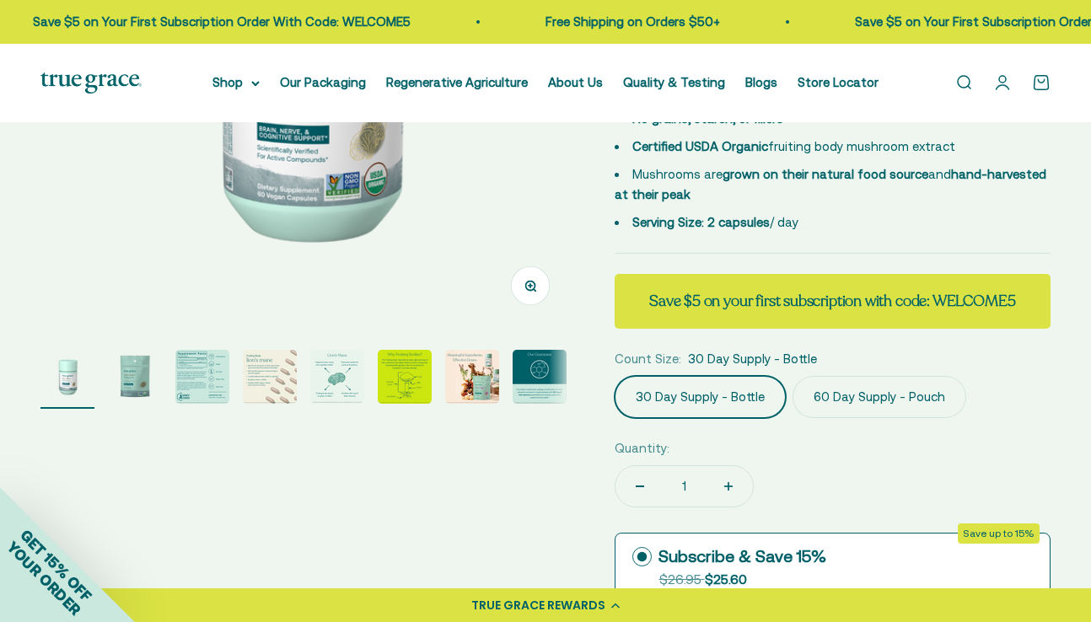
click at [703, 397] on label "30 Day Supply - Bottle" at bounding box center [699, 397] width 171 height 42
click at [614, 376] on input "30 Day Supply - Bottle" at bounding box center [614, 375] width 1 height 1
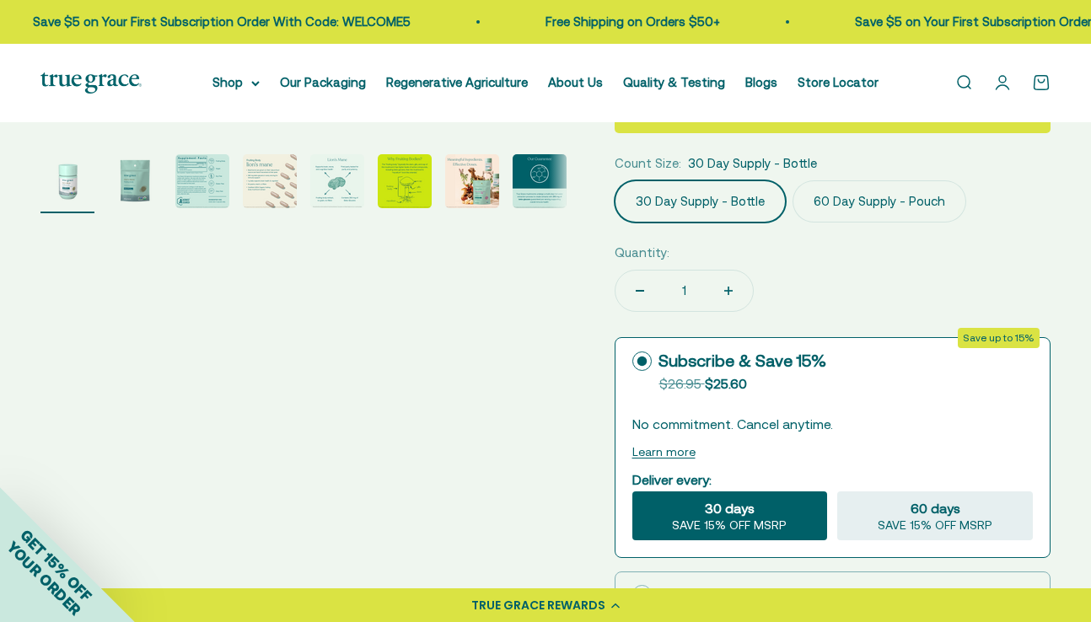
scroll to position [593, 0]
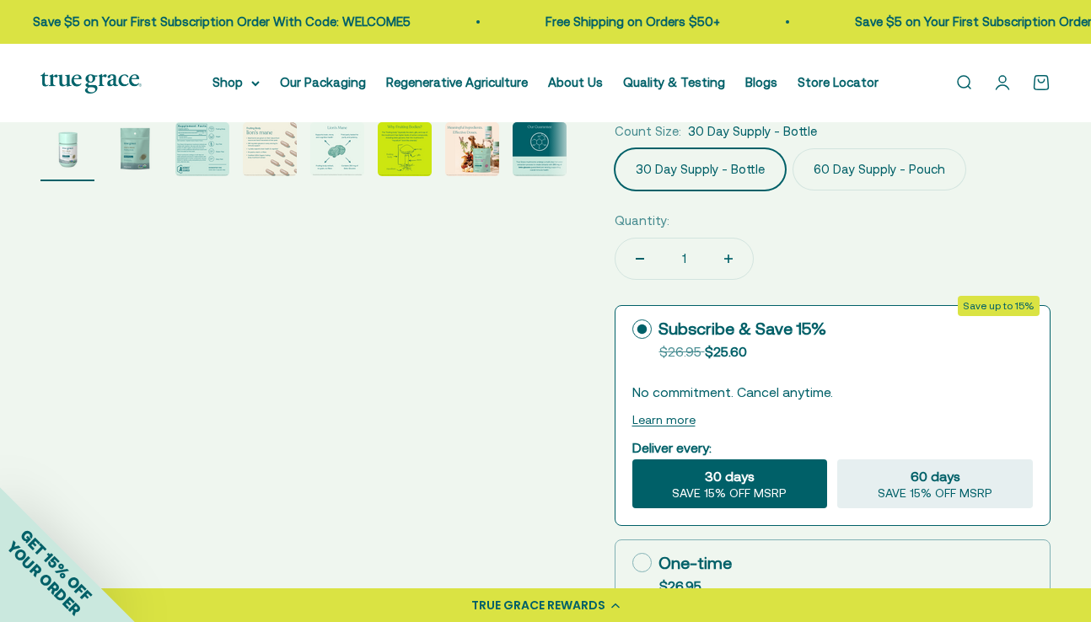
click at [644, 325] on circle at bounding box center [641, 330] width 10 height 10
click at [632, 329] on input "Subscribe & Save 15% Original price strikethrough: $26.95 , Discounted price: $…" at bounding box center [631, 329] width 1 height 1
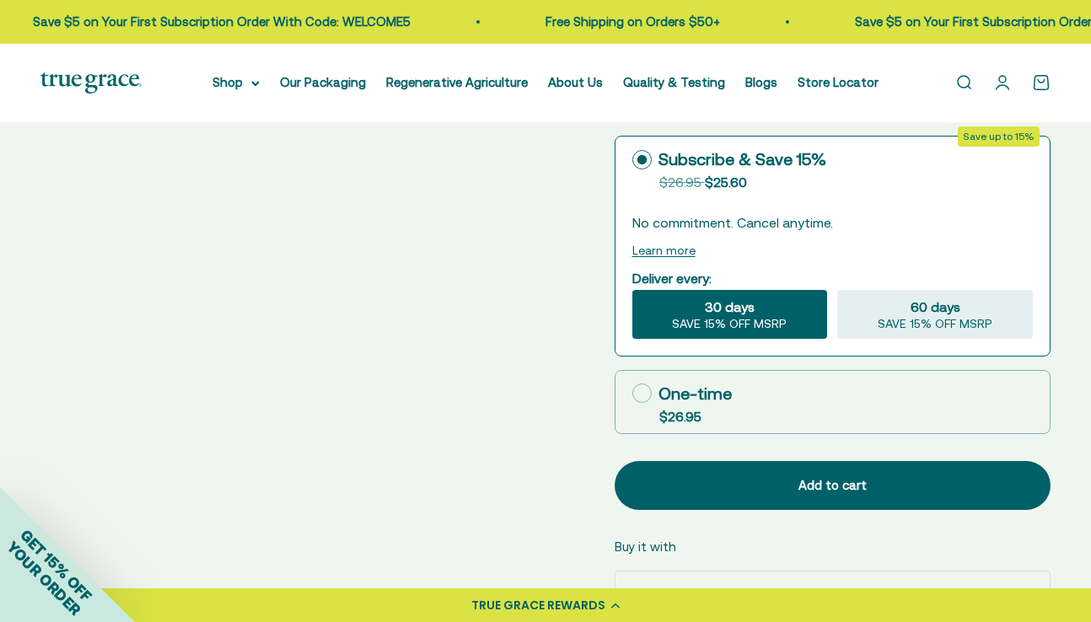
click at [647, 386] on icon at bounding box center [641, 393] width 19 height 19
click at [632, 393] on input "One-time $26.95" at bounding box center [631, 393] width 1 height 1
radio input "true"
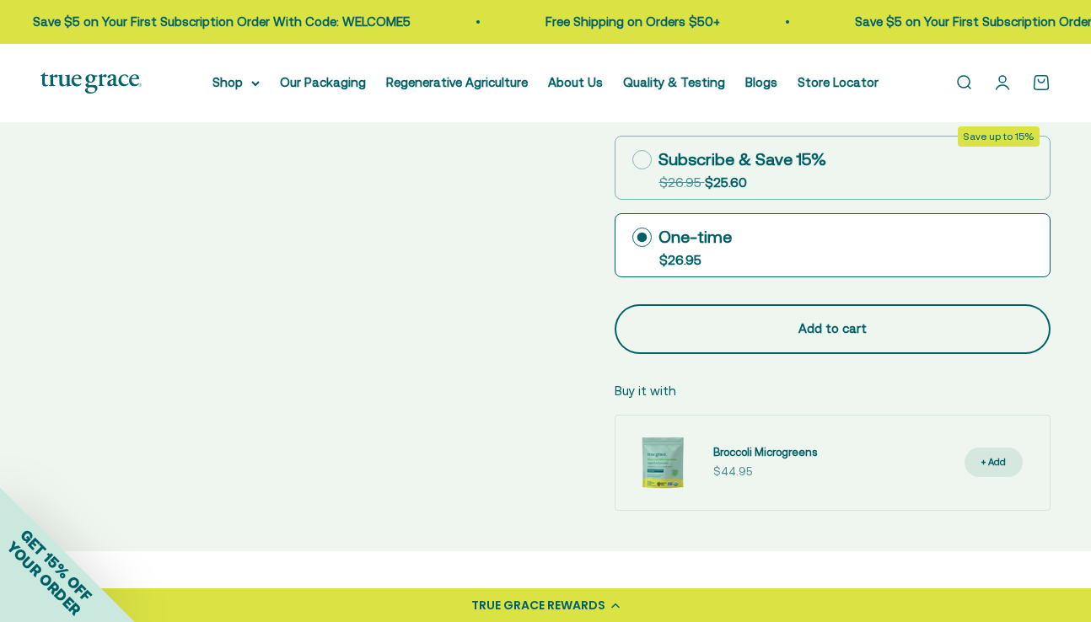
click at [801, 322] on div "Add to cart" at bounding box center [832, 329] width 369 height 20
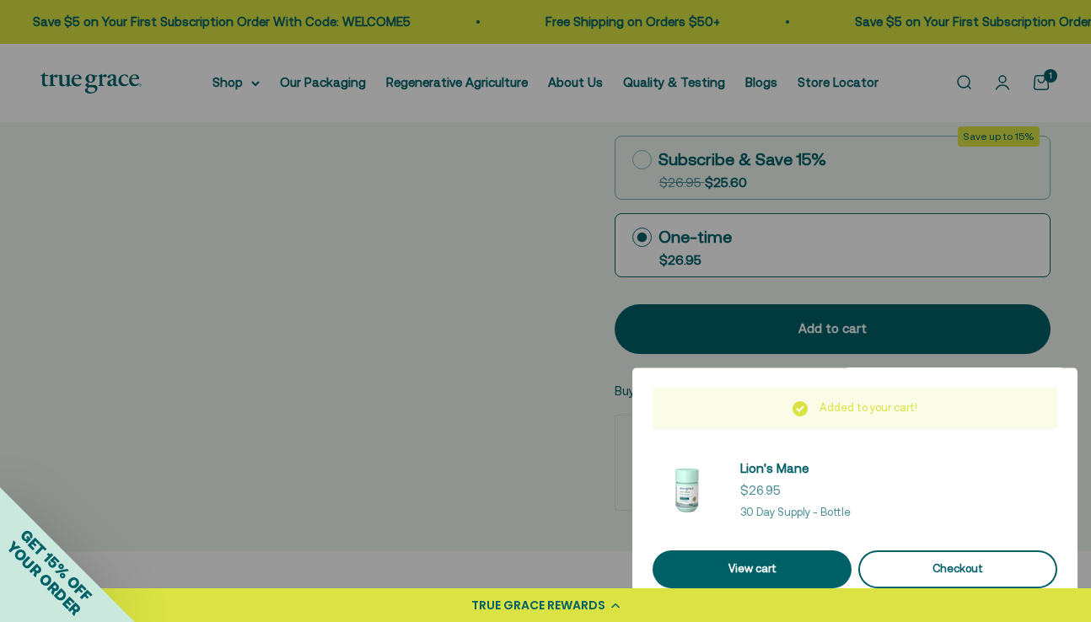
click at [915, 562] on div "Checkout" at bounding box center [957, 570] width 158 height 18
